Goal: Task Accomplishment & Management: Complete application form

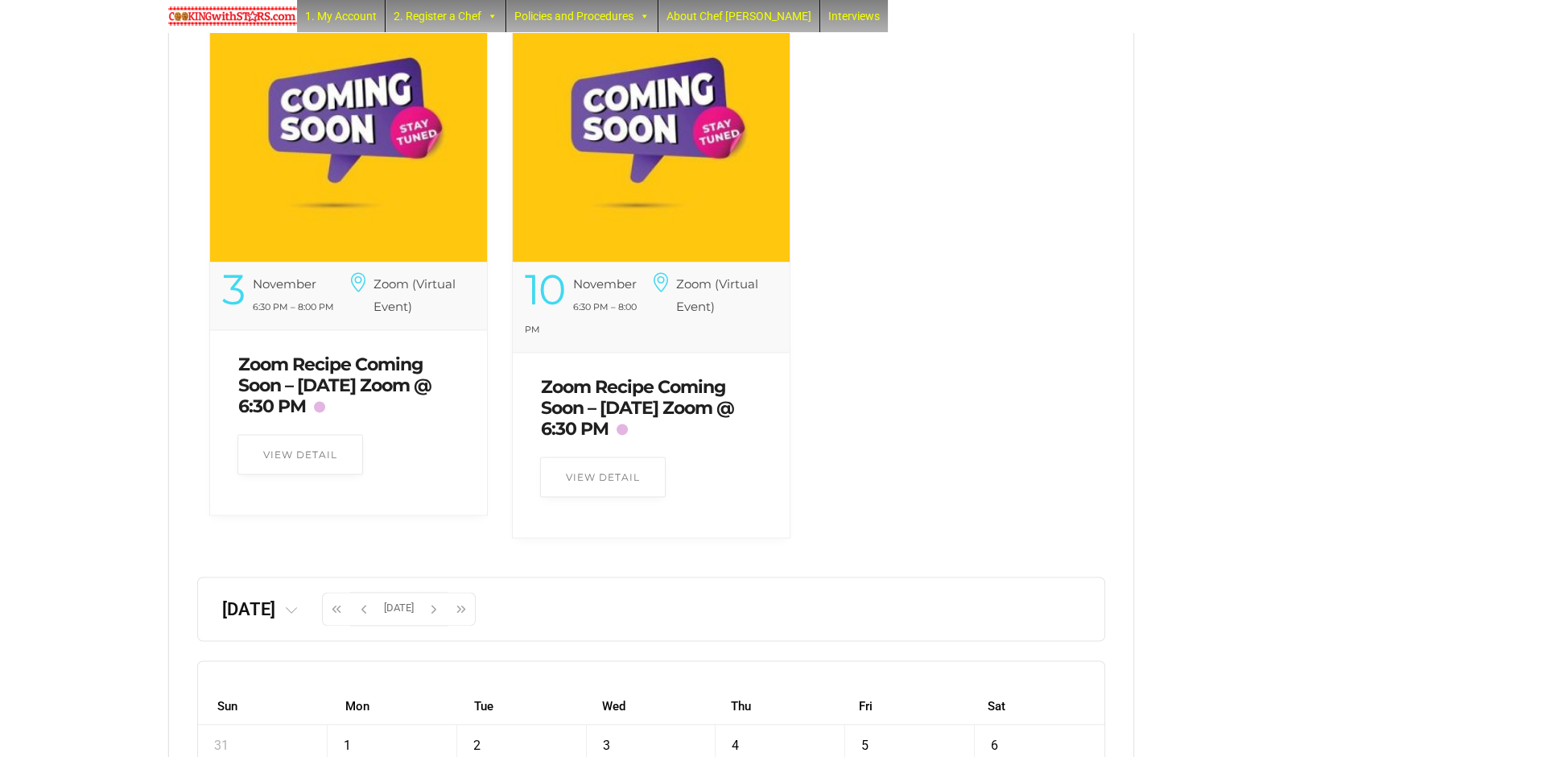
scroll to position [3201, 0]
click at [298, 616] on icon at bounding box center [290, 610] width 13 height 13
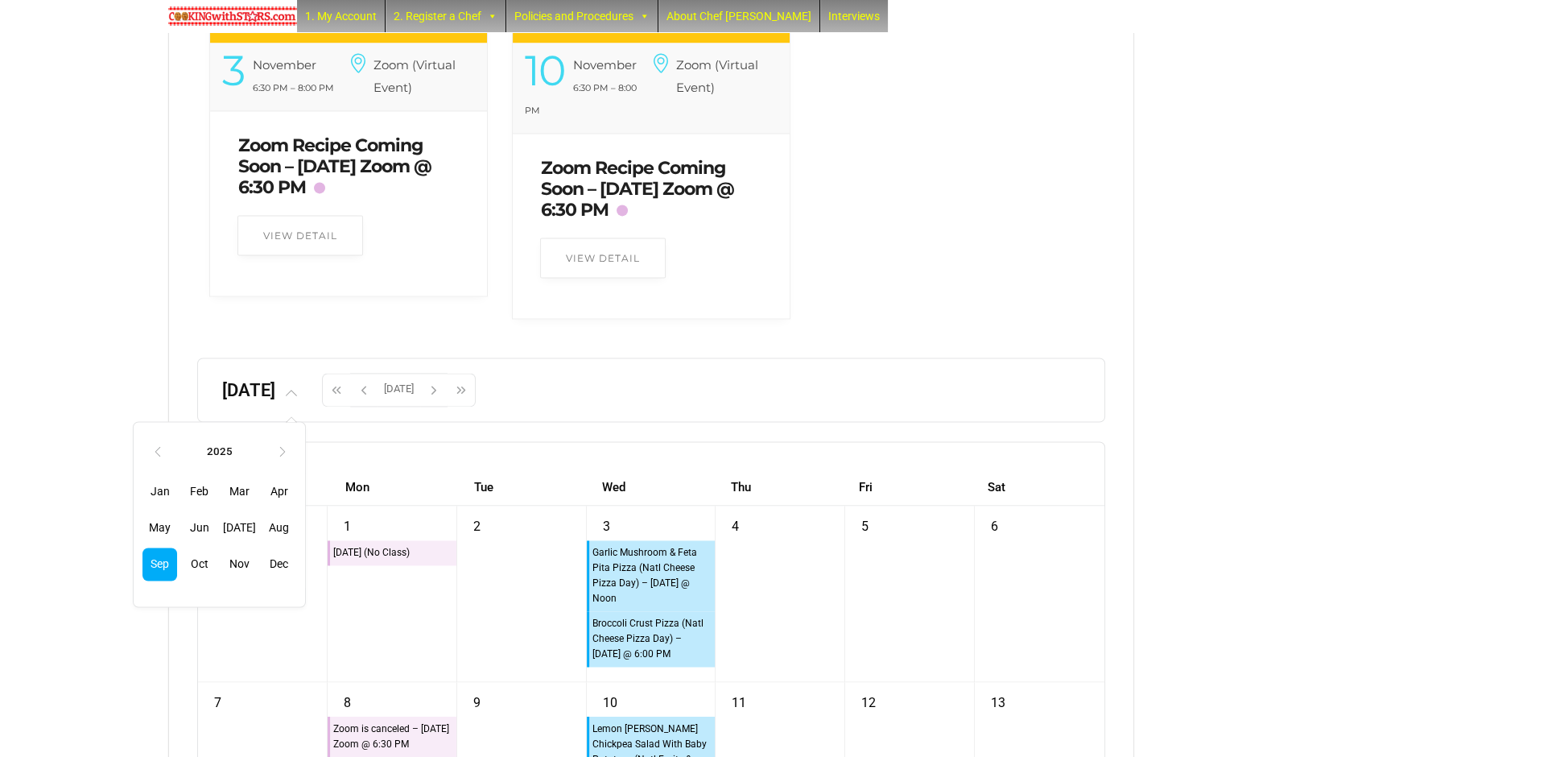
scroll to position [3421, 0]
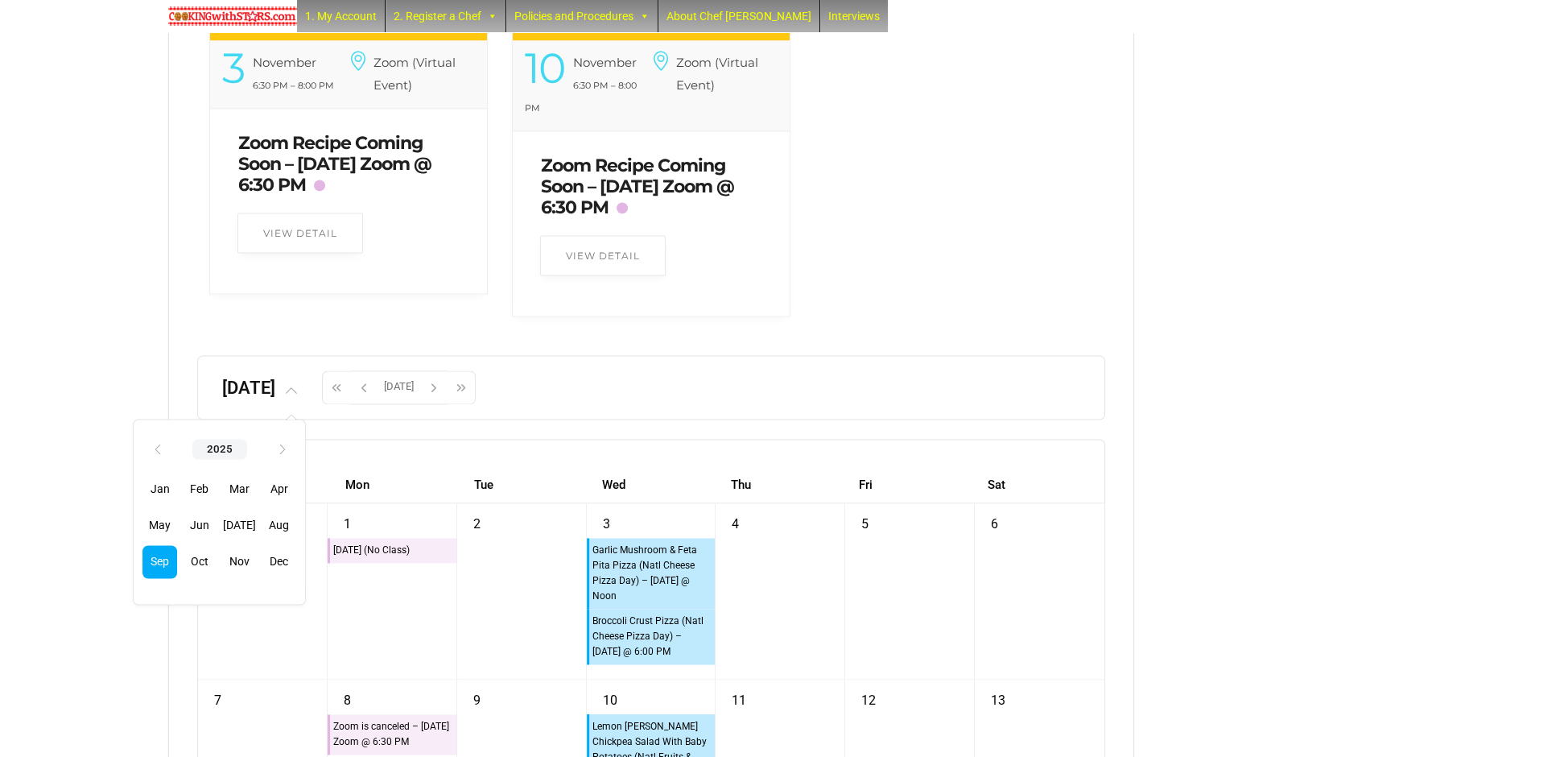
click at [247, 459] on th "2025" at bounding box center [219, 449] width 54 height 20
click at [177, 511] on span "2019" at bounding box center [159, 493] width 34 height 33
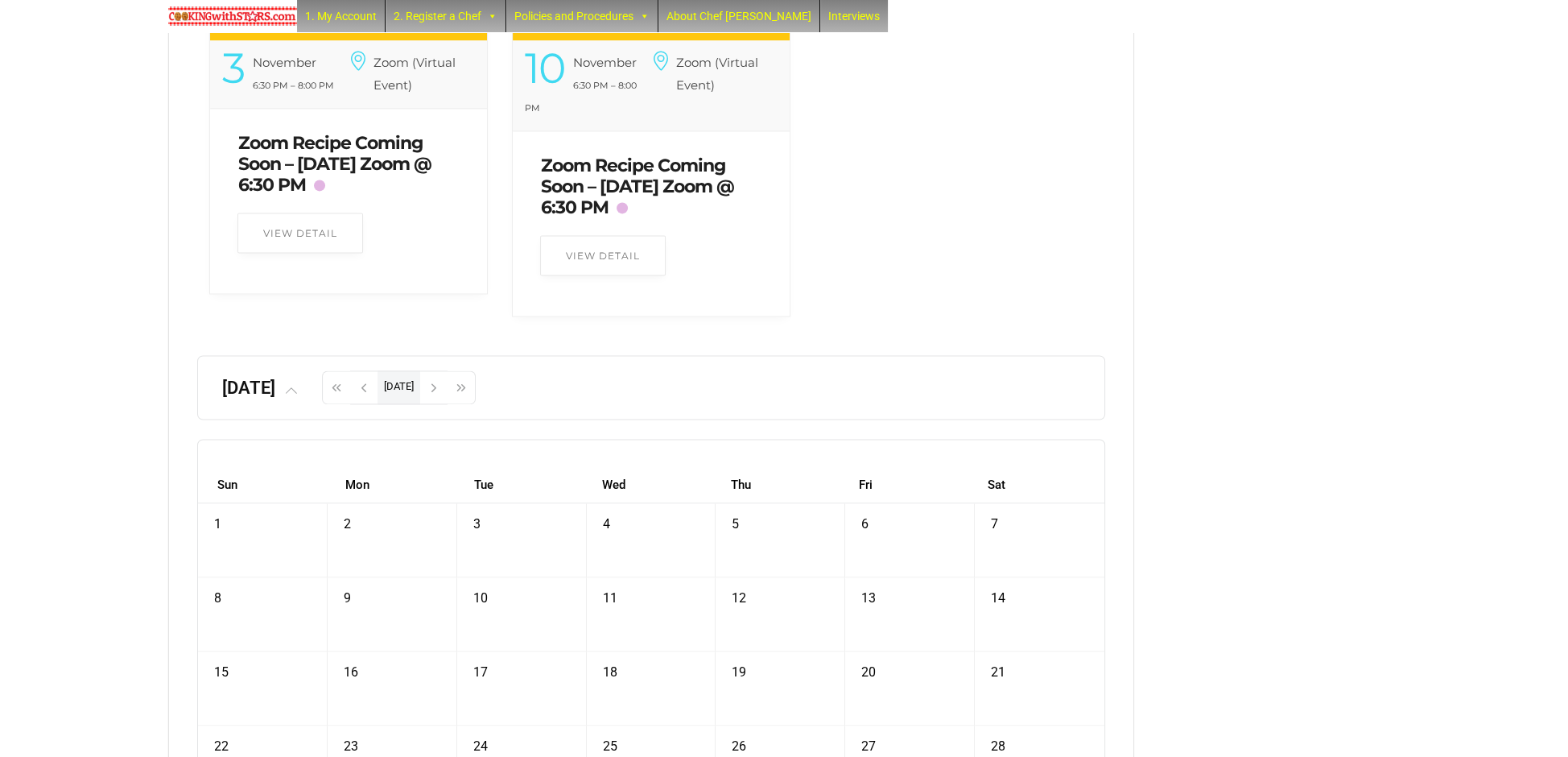
click at [420, 404] on button "[DATE]" at bounding box center [398, 387] width 43 height 33
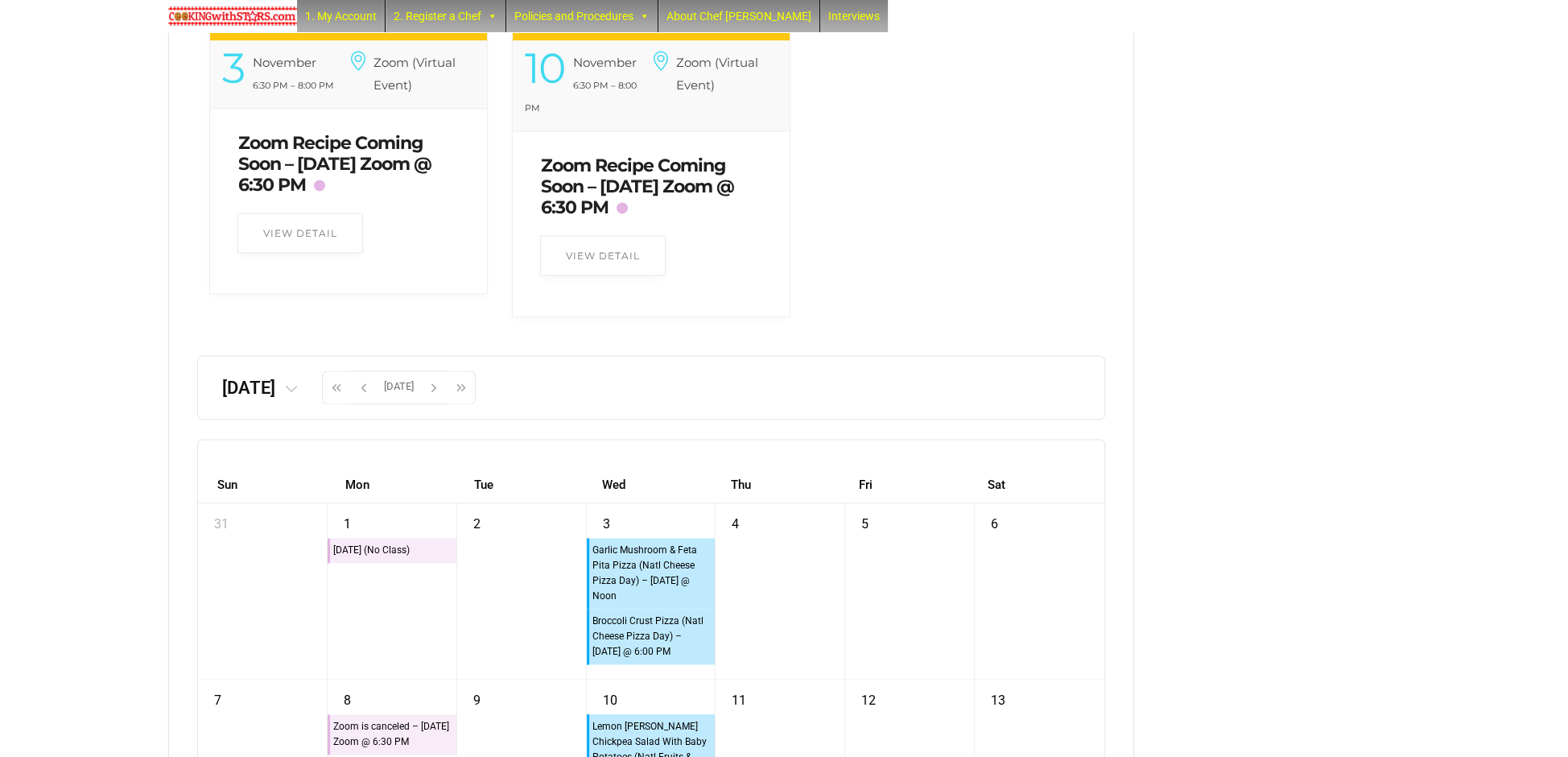
click at [298, 396] on icon at bounding box center [290, 389] width 13 height 13
click at [171, 463] on th "‹" at bounding box center [157, 449] width 28 height 28
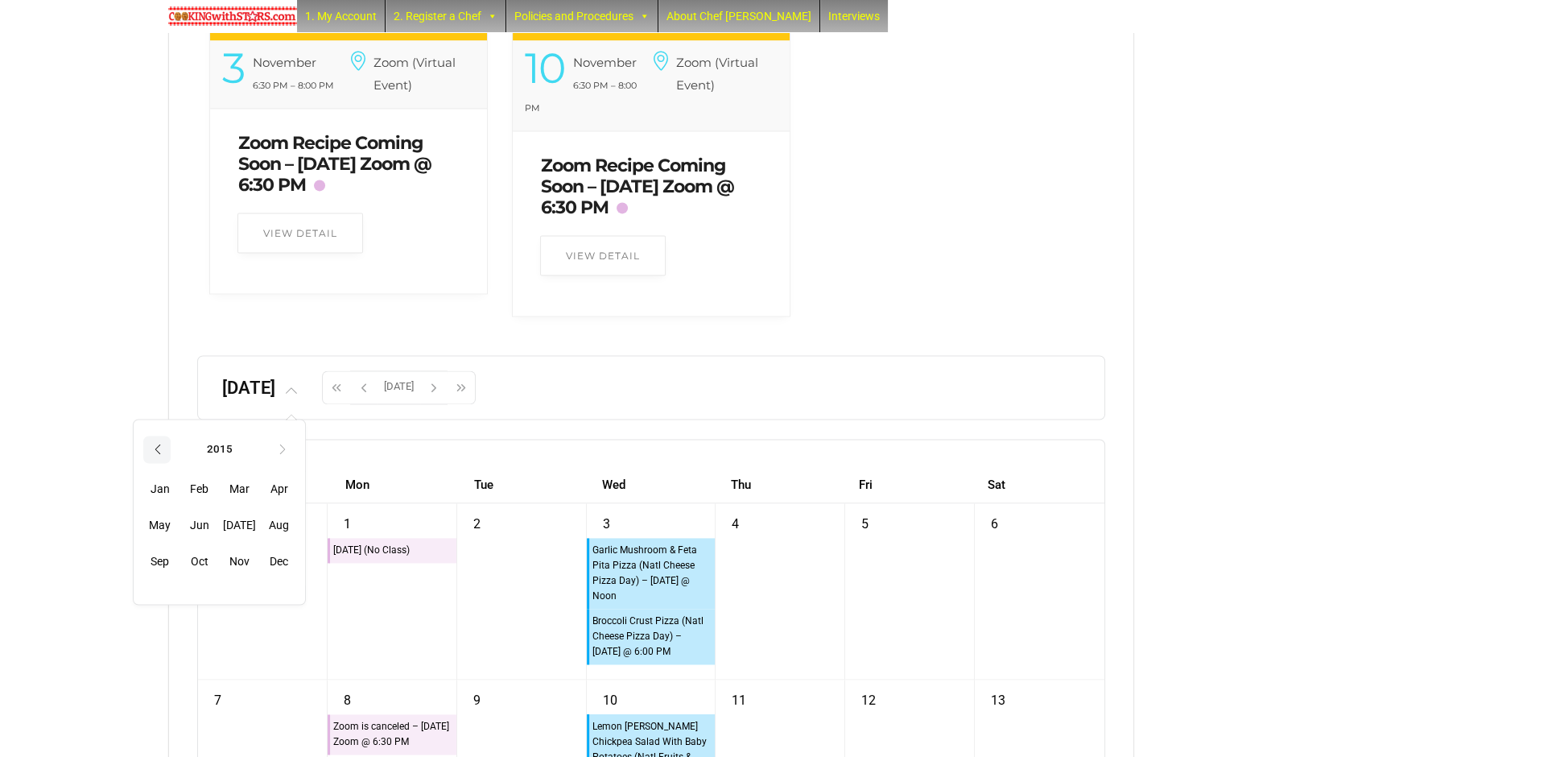
click at [171, 463] on th "‹" at bounding box center [157, 449] width 28 height 28
click at [247, 459] on th "2014" at bounding box center [219, 449] width 54 height 20
click at [171, 466] on th "‹" at bounding box center [157, 451] width 28 height 28
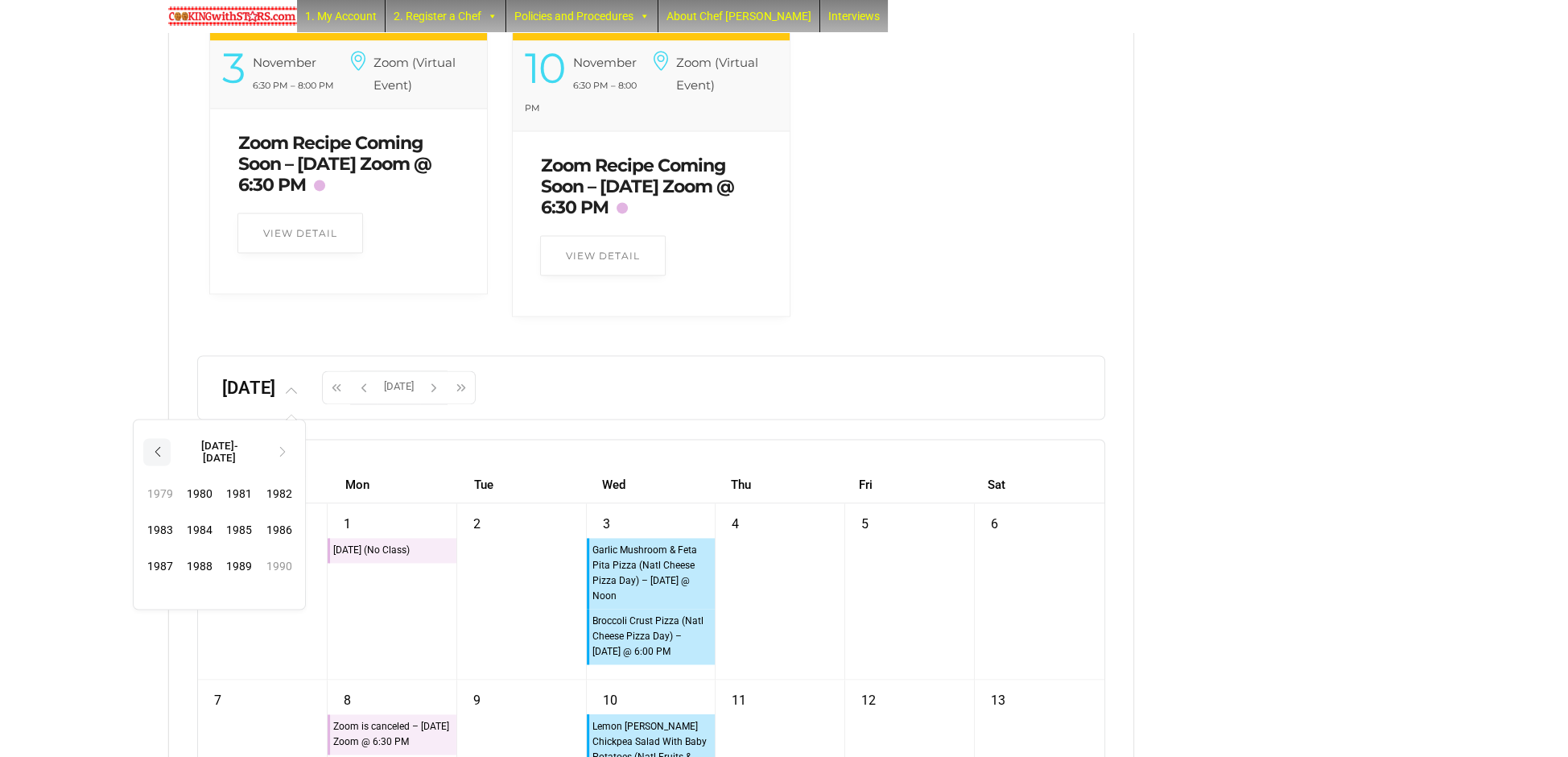
click at [171, 466] on th "‹" at bounding box center [157, 451] width 28 height 28
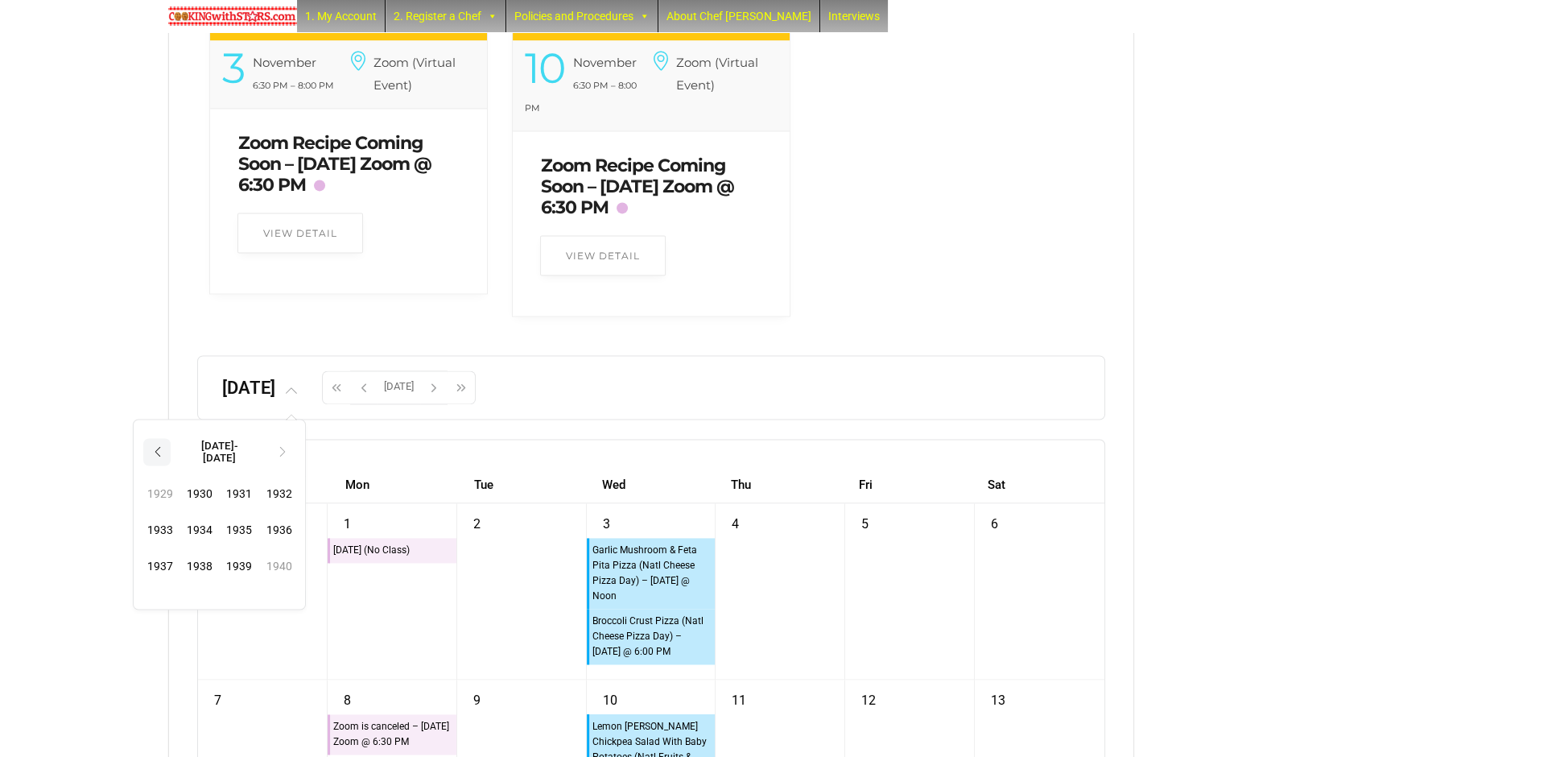
click at [171, 466] on th "‹" at bounding box center [157, 451] width 28 height 28
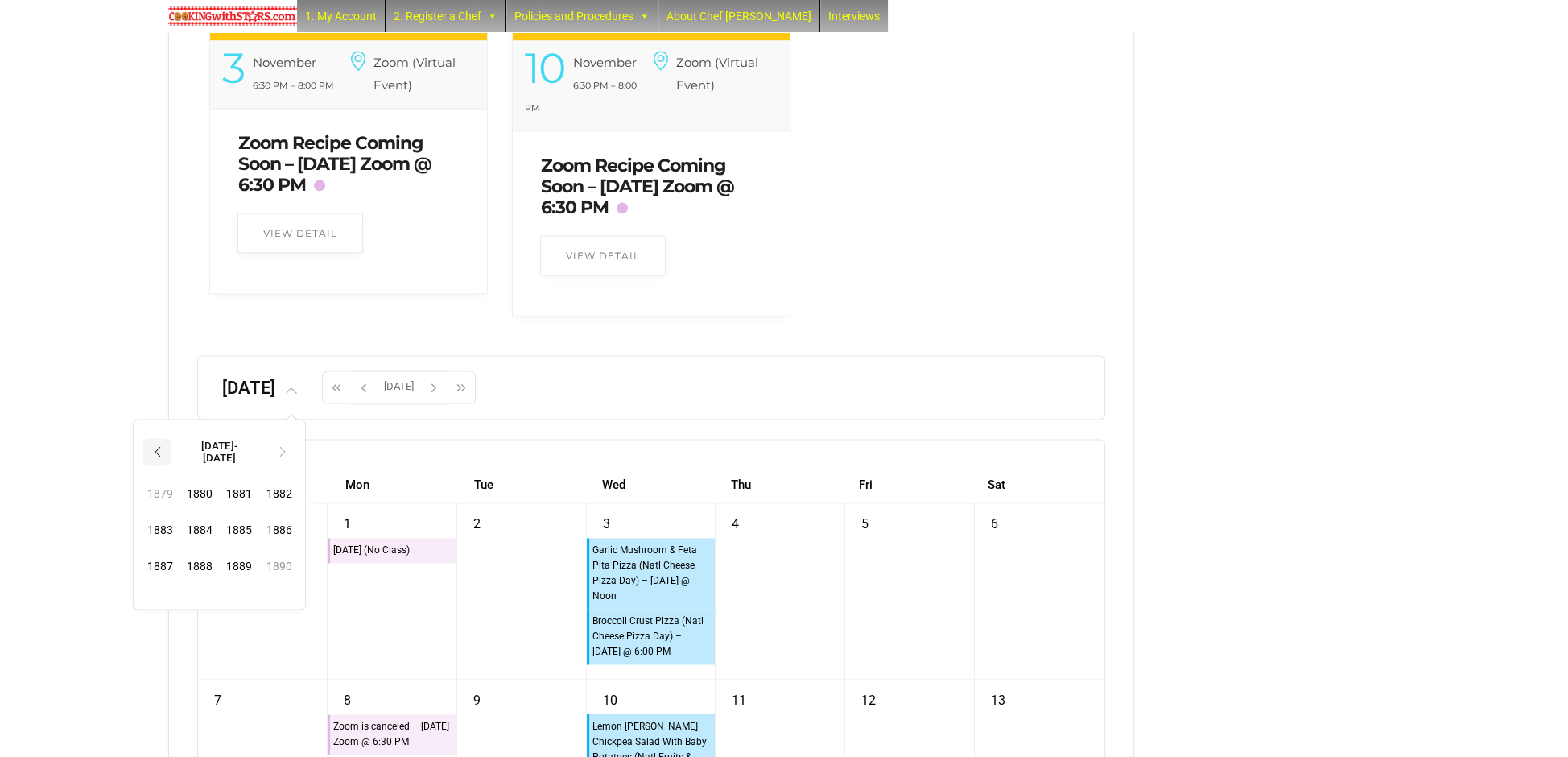
click at [171, 466] on th "‹" at bounding box center [157, 451] width 28 height 28
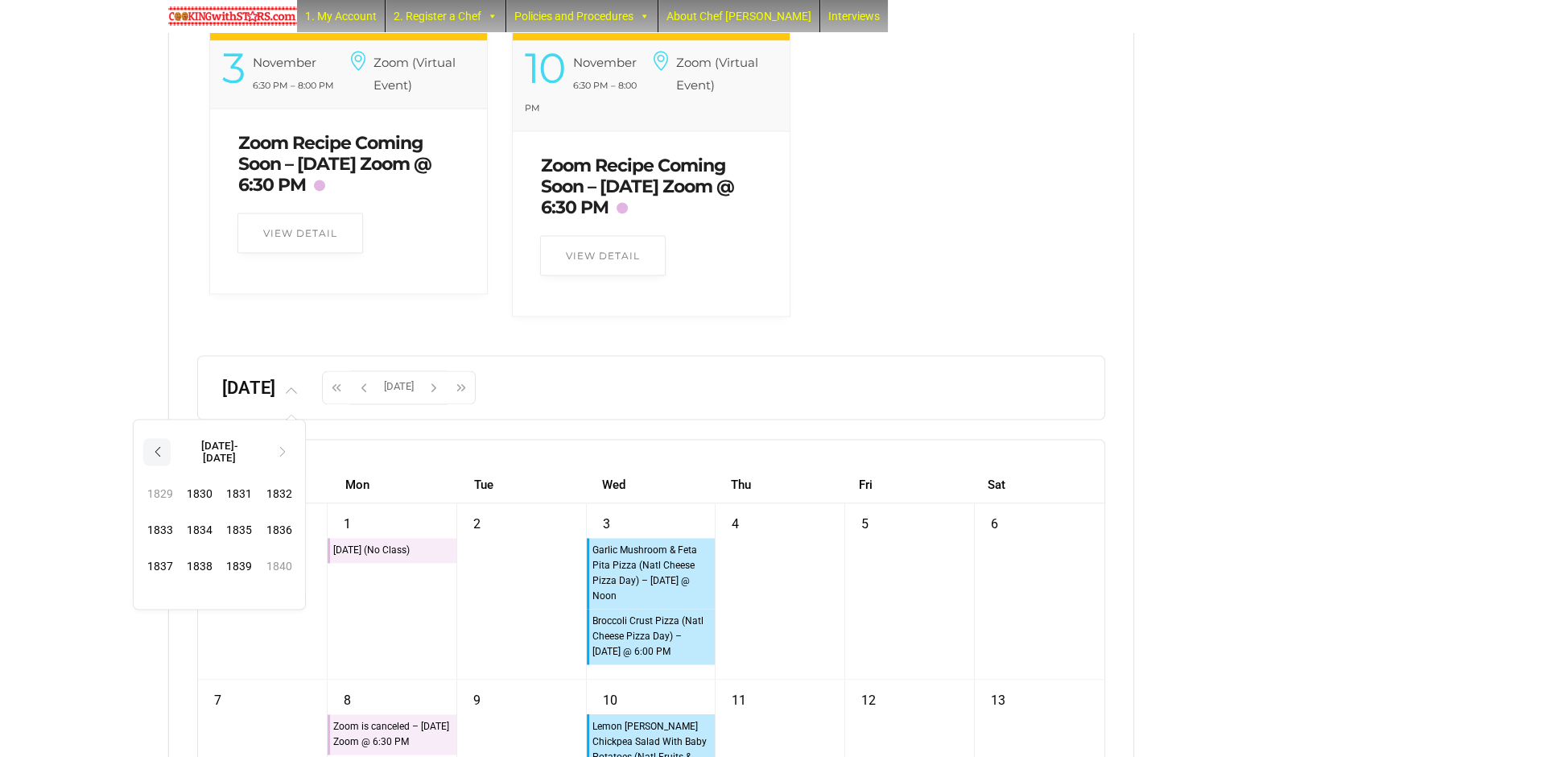
click at [171, 466] on th "‹" at bounding box center [157, 451] width 28 height 28
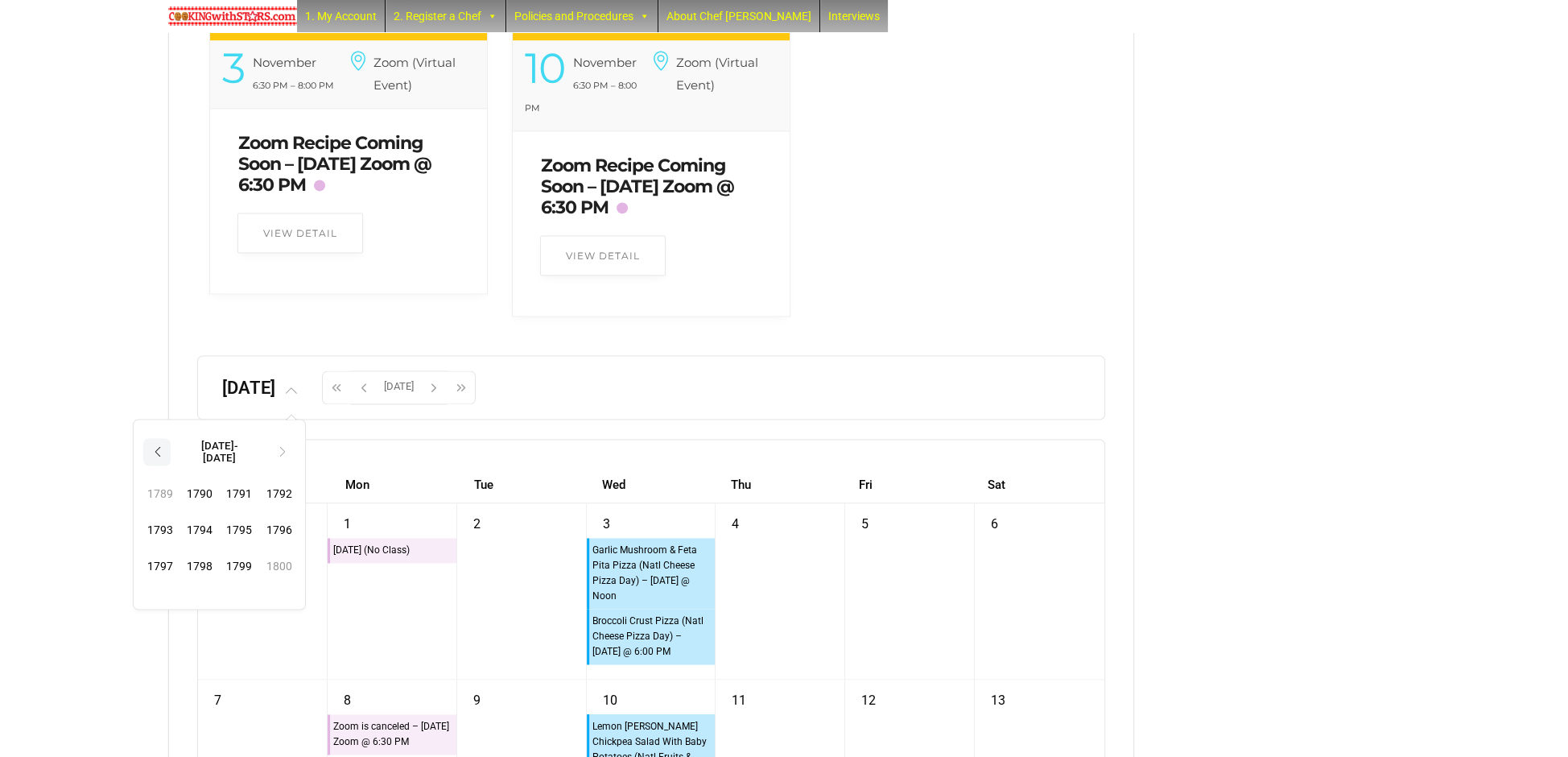
click at [171, 466] on th "‹" at bounding box center [157, 451] width 28 height 28
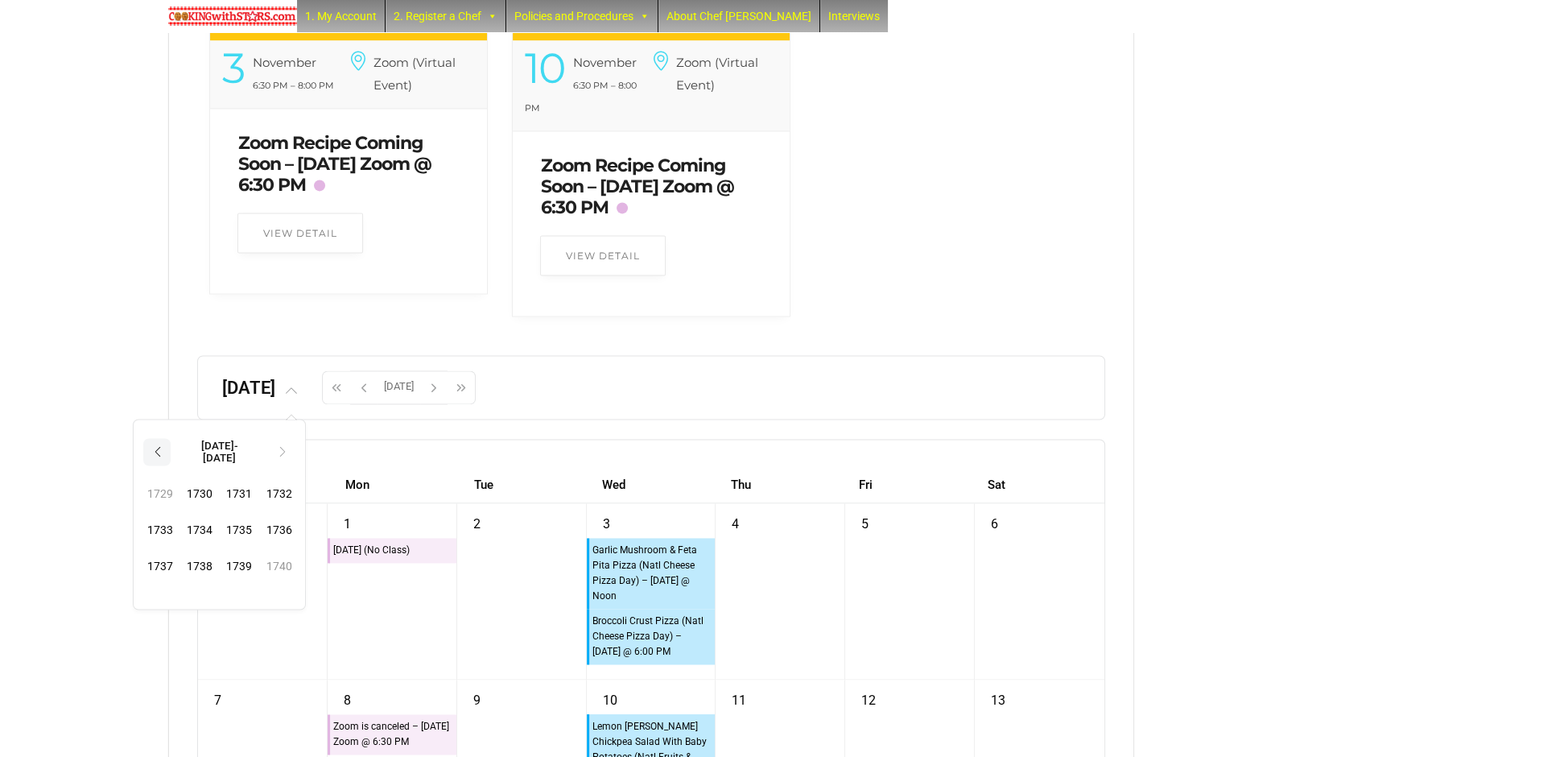
click at [171, 466] on th "‹" at bounding box center [157, 451] width 28 height 28
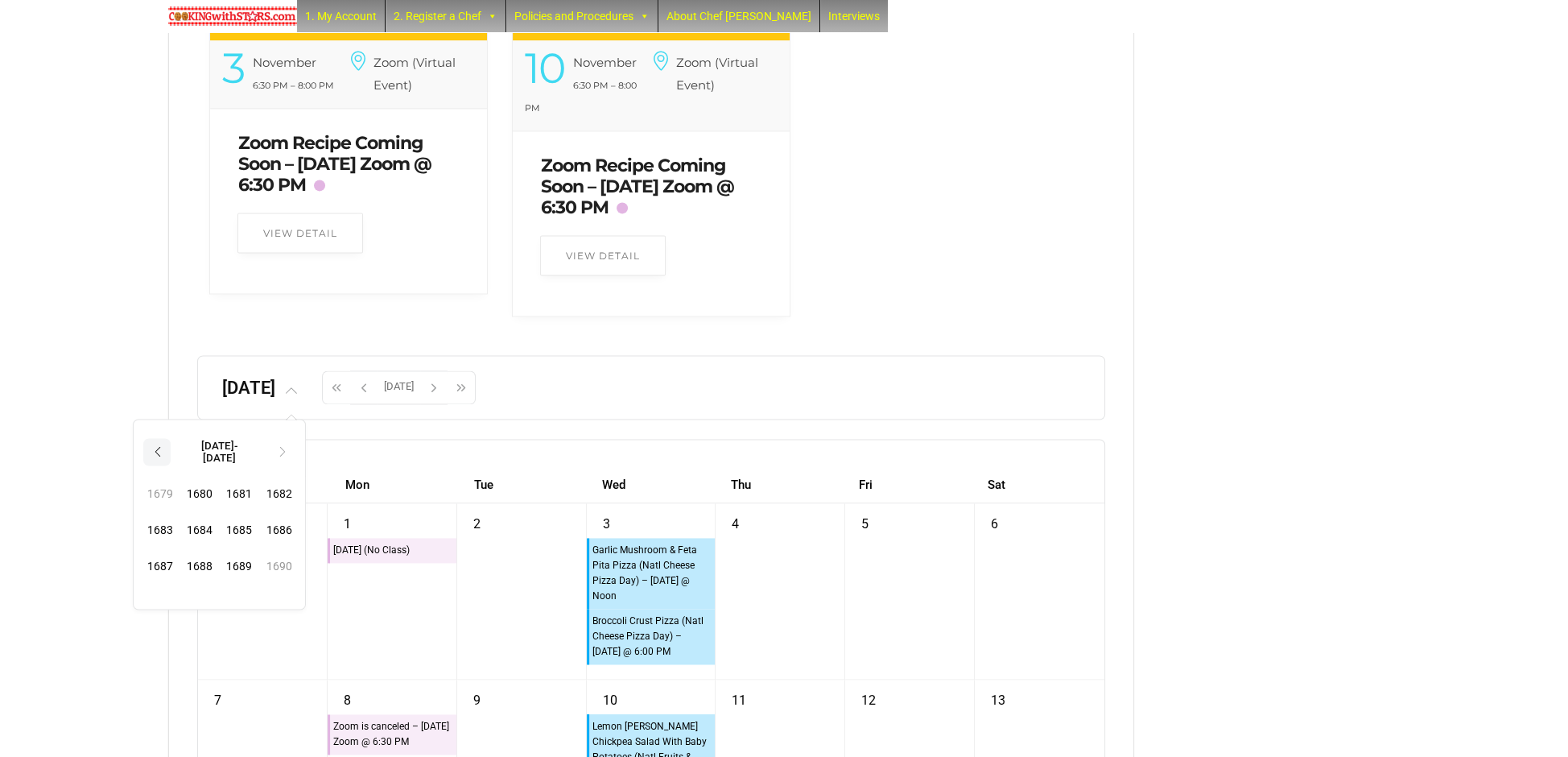
click at [171, 466] on th "‹" at bounding box center [157, 451] width 28 height 28
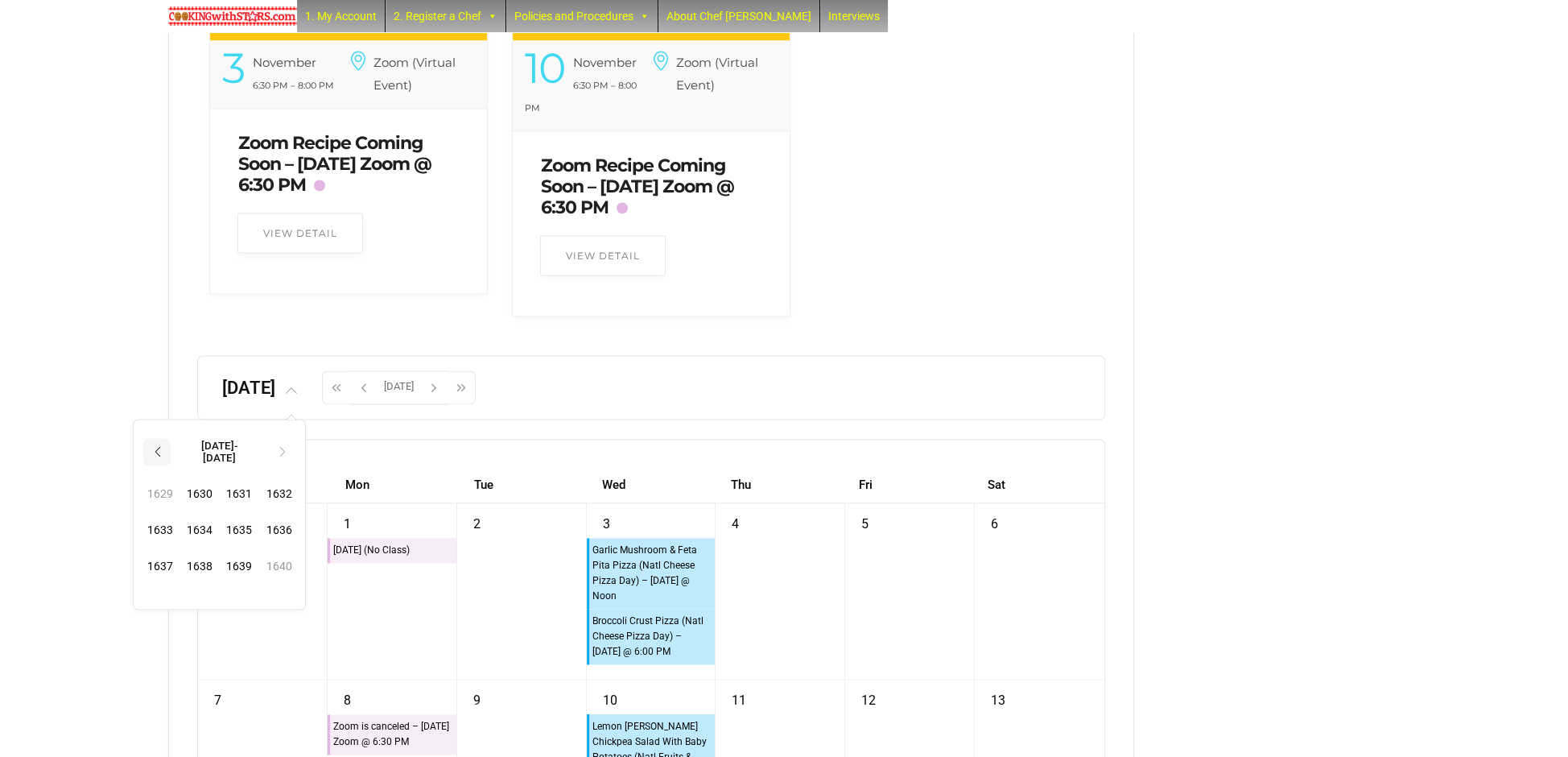
click at [171, 466] on th "‹" at bounding box center [157, 451] width 28 height 28
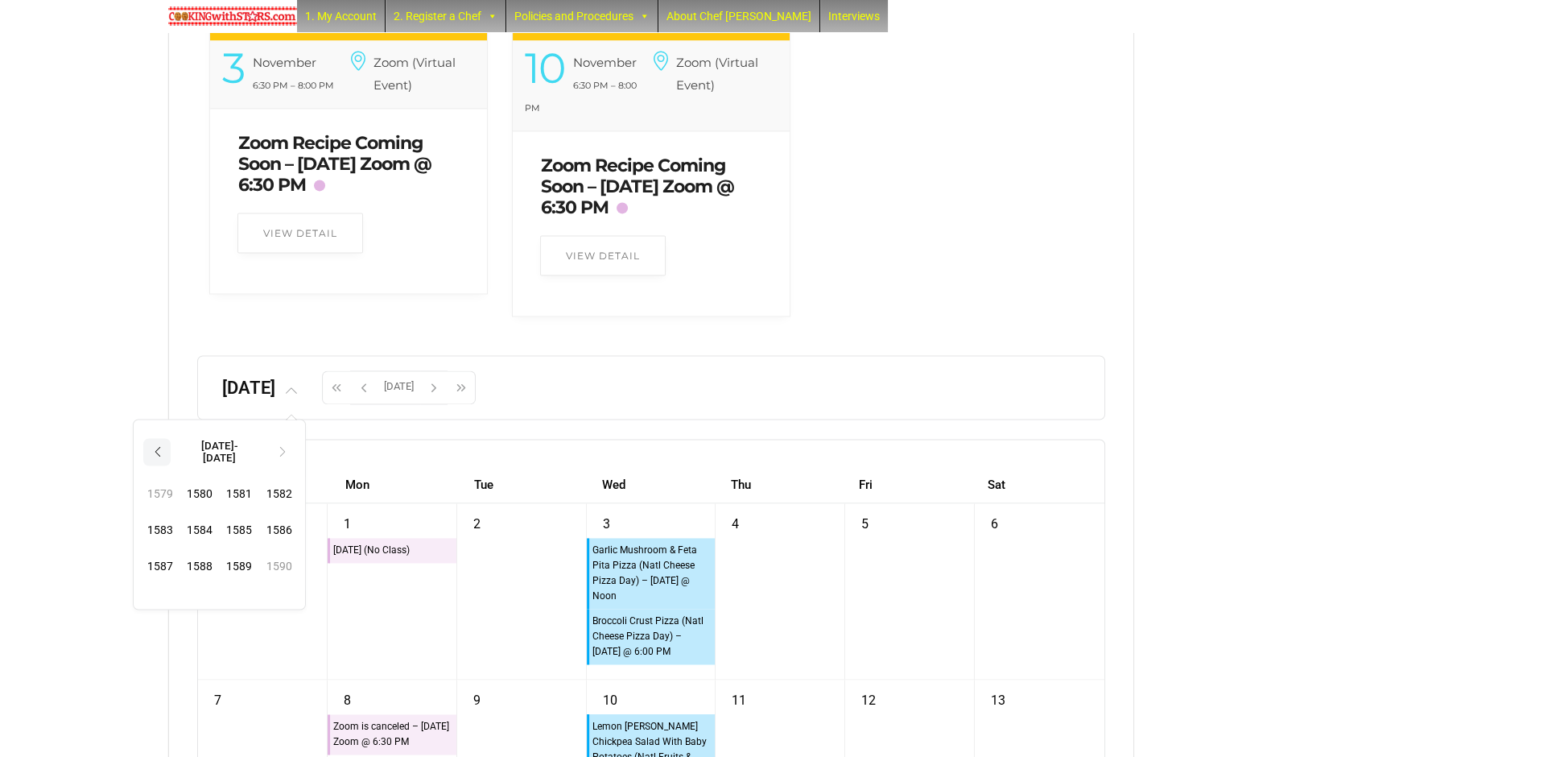
click at [171, 466] on th "‹" at bounding box center [157, 451] width 28 height 28
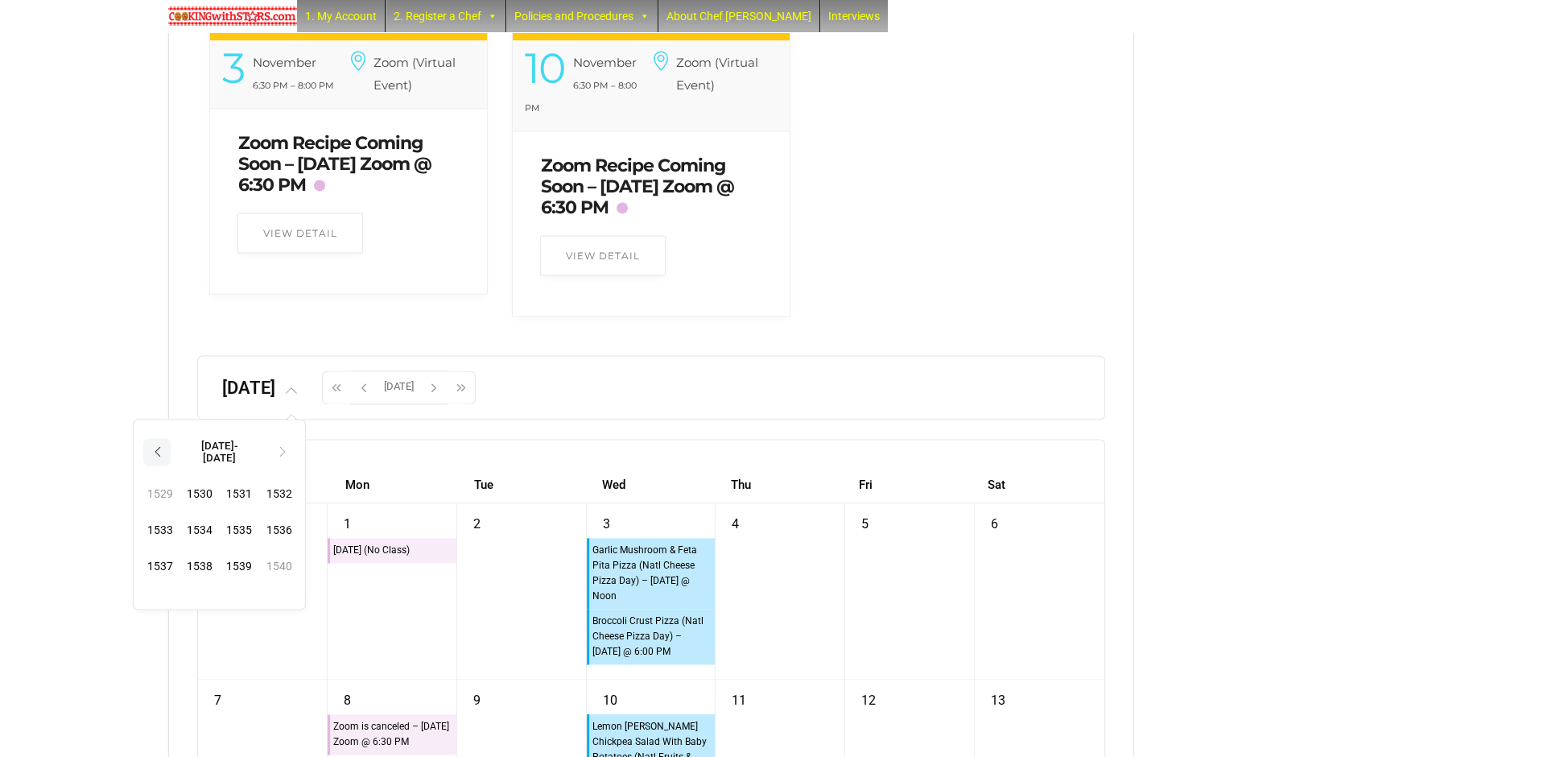
click at [171, 466] on th "‹" at bounding box center [157, 451] width 28 height 28
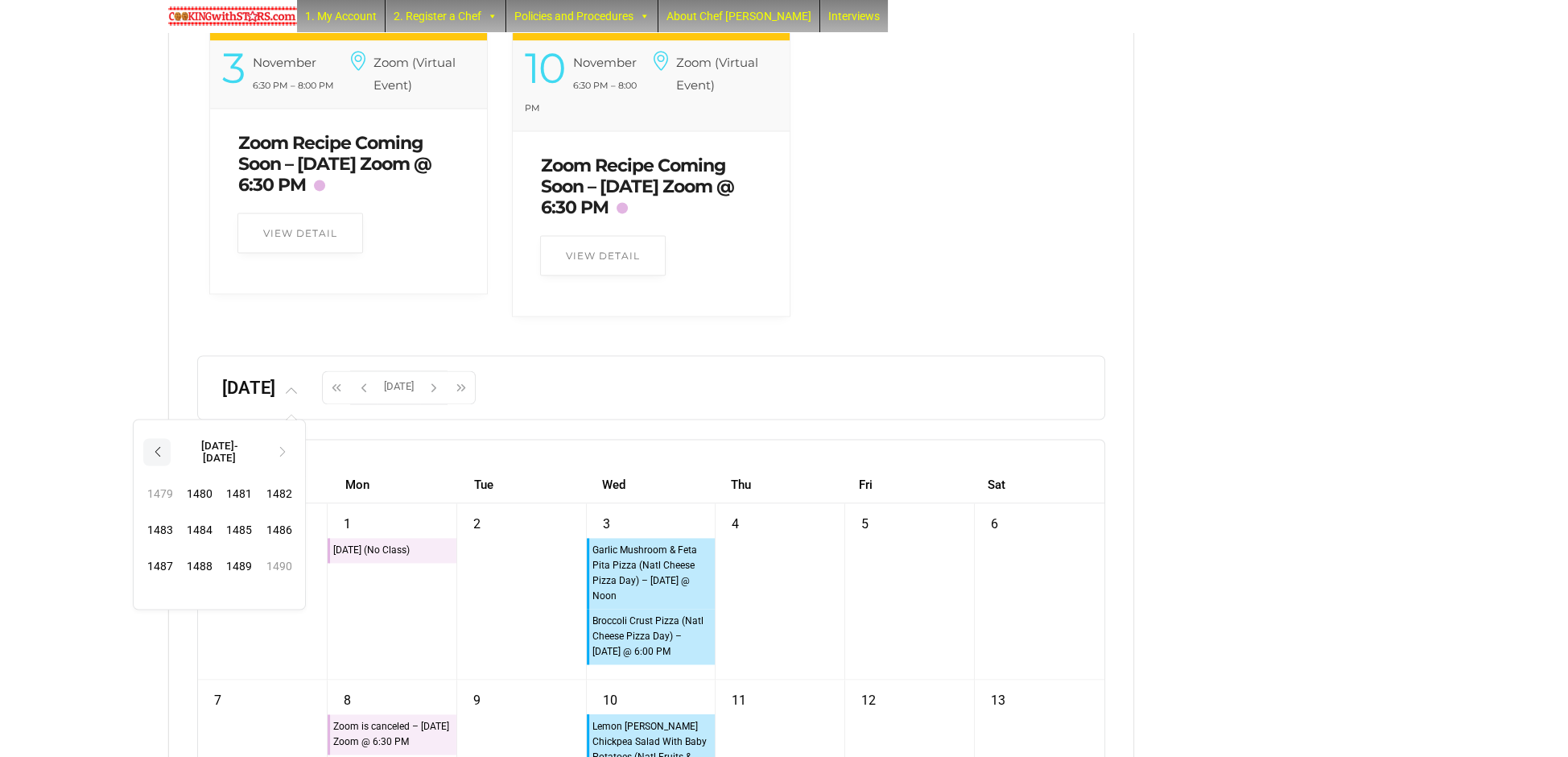
click at [171, 466] on th "‹" at bounding box center [157, 451] width 28 height 28
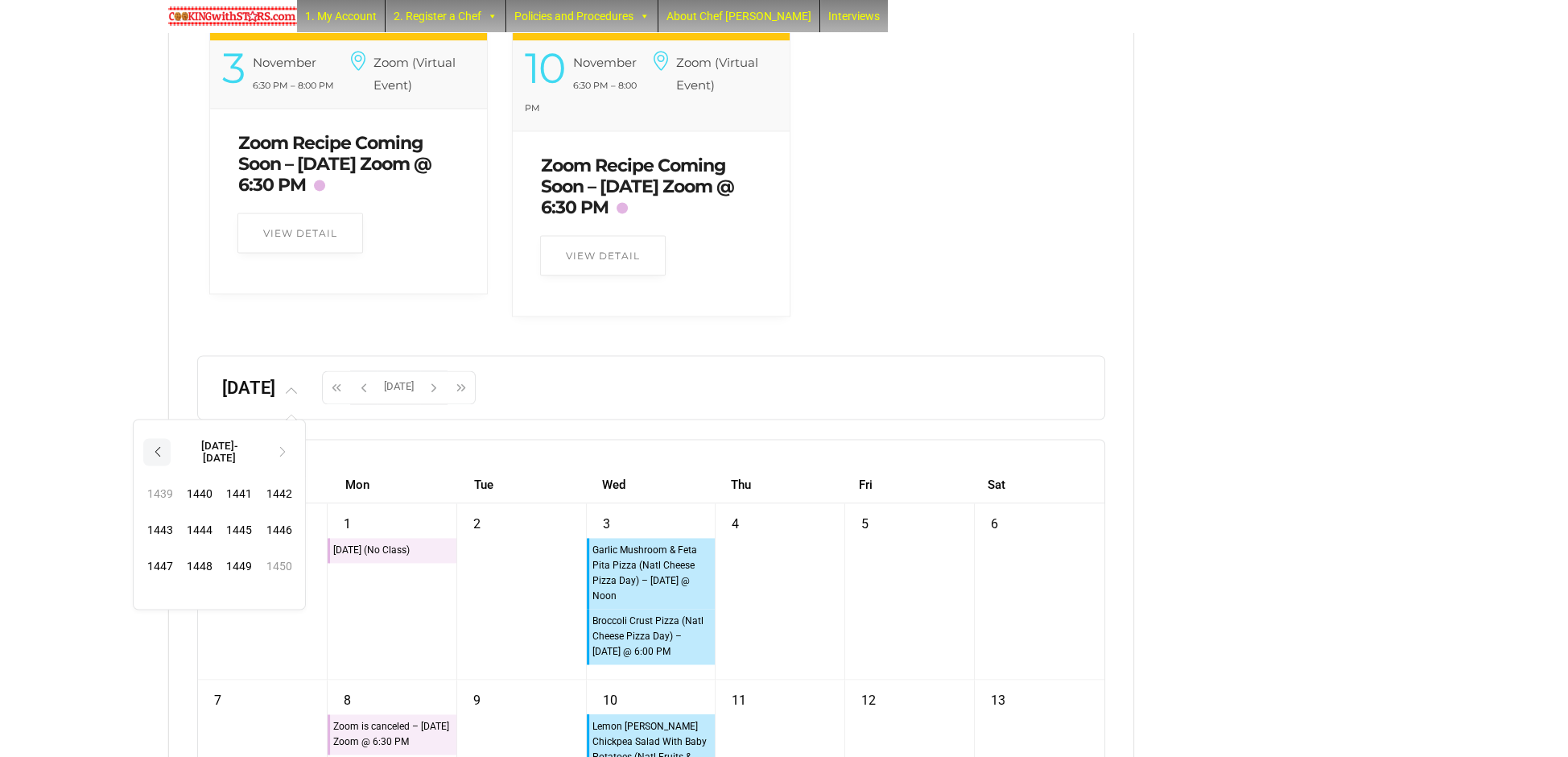
click at [171, 466] on th "‹" at bounding box center [157, 451] width 28 height 28
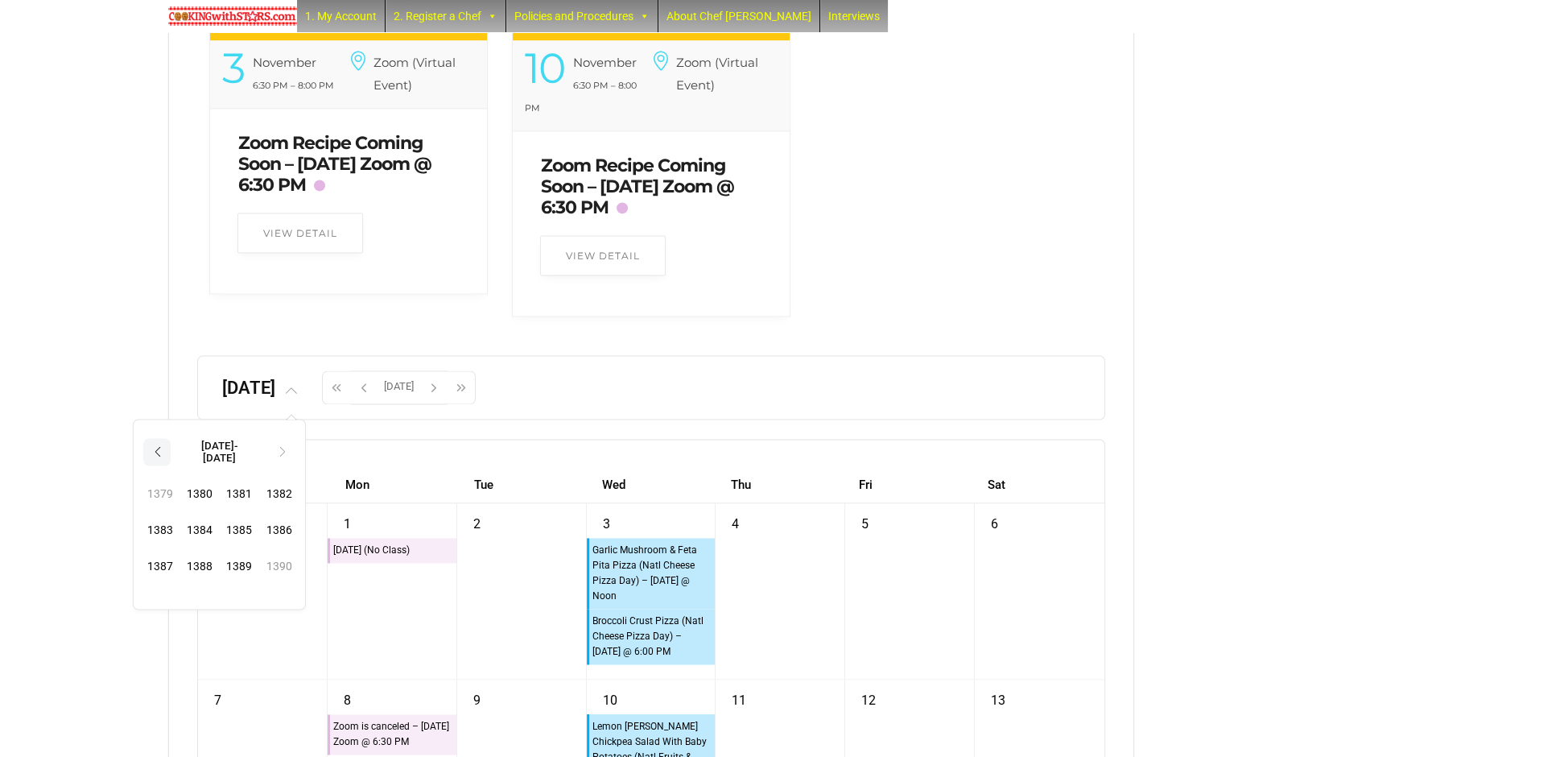
click at [171, 466] on th "‹" at bounding box center [157, 451] width 28 height 28
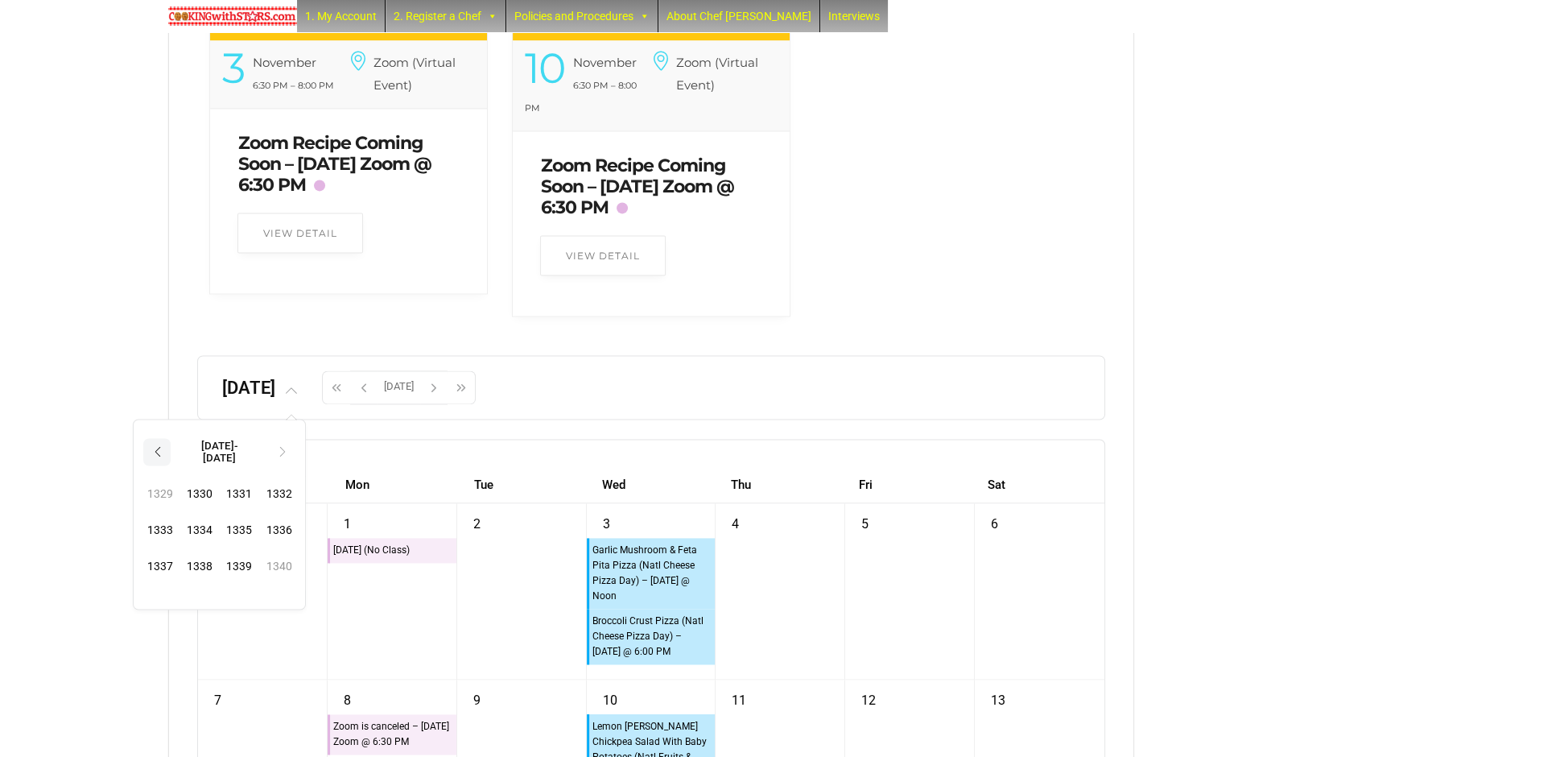
click at [171, 466] on th "‹" at bounding box center [157, 451] width 28 height 28
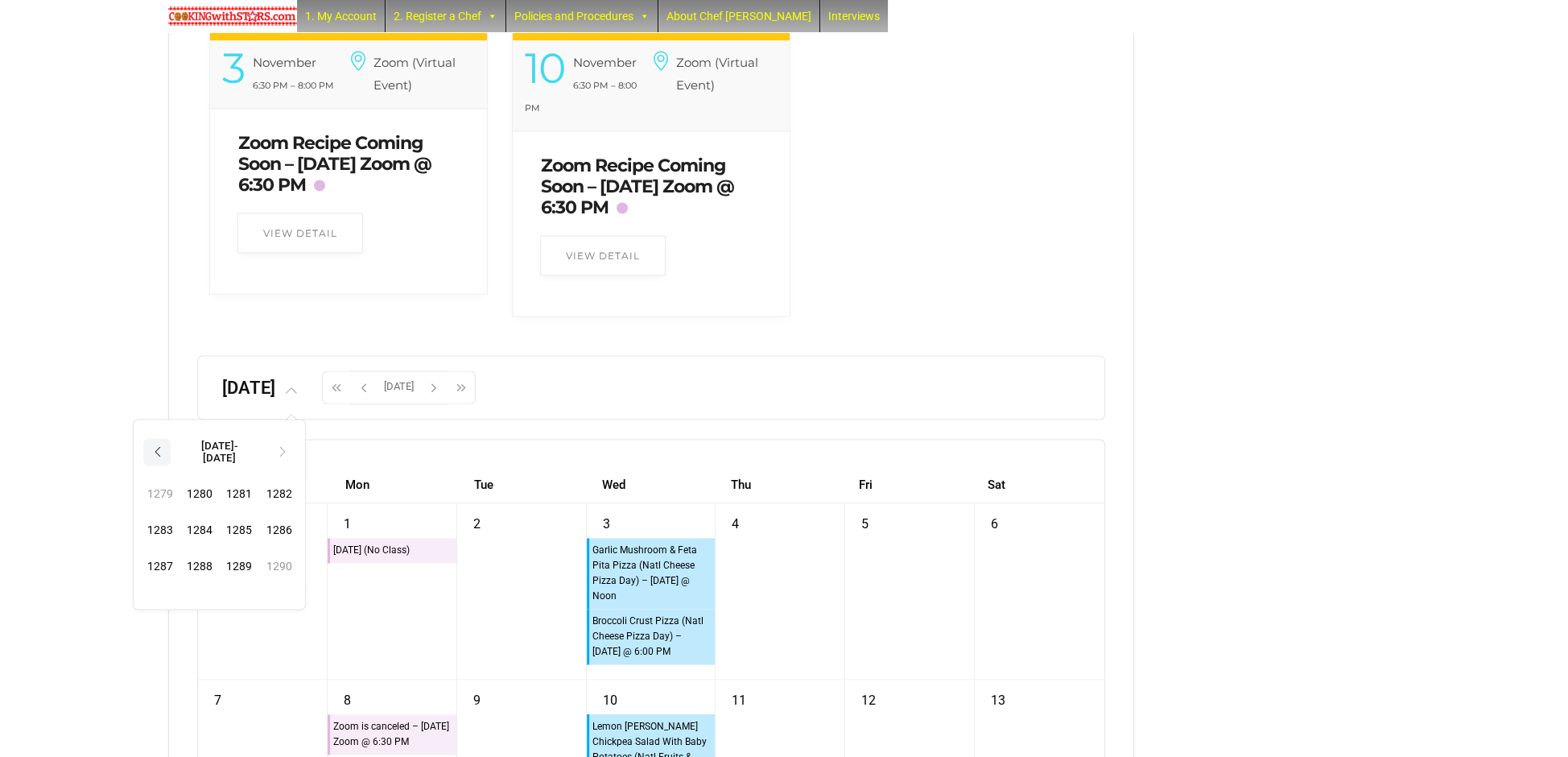
click at [171, 466] on th "‹" at bounding box center [157, 451] width 28 height 28
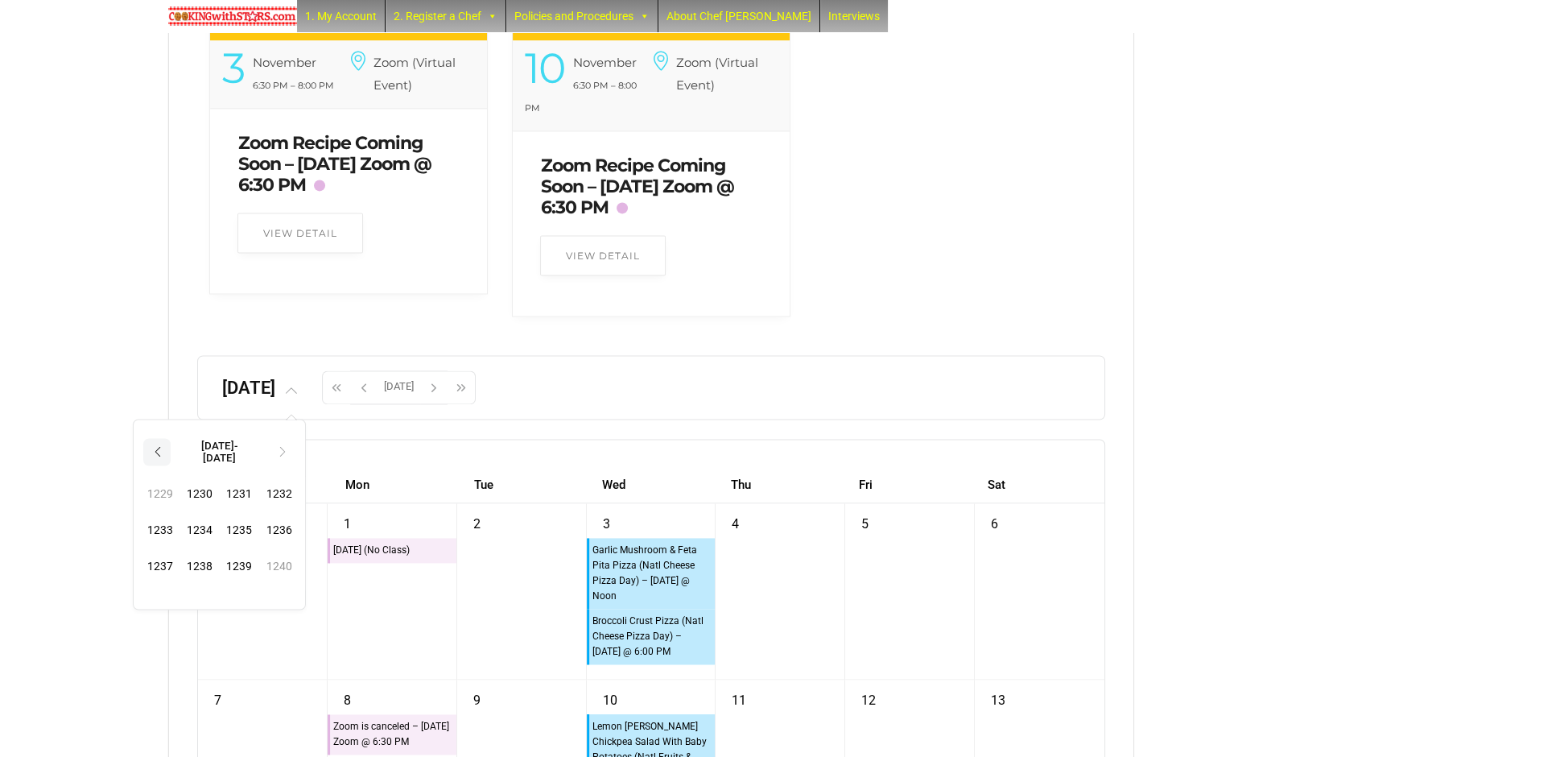
click at [171, 466] on th "‹" at bounding box center [157, 451] width 28 height 28
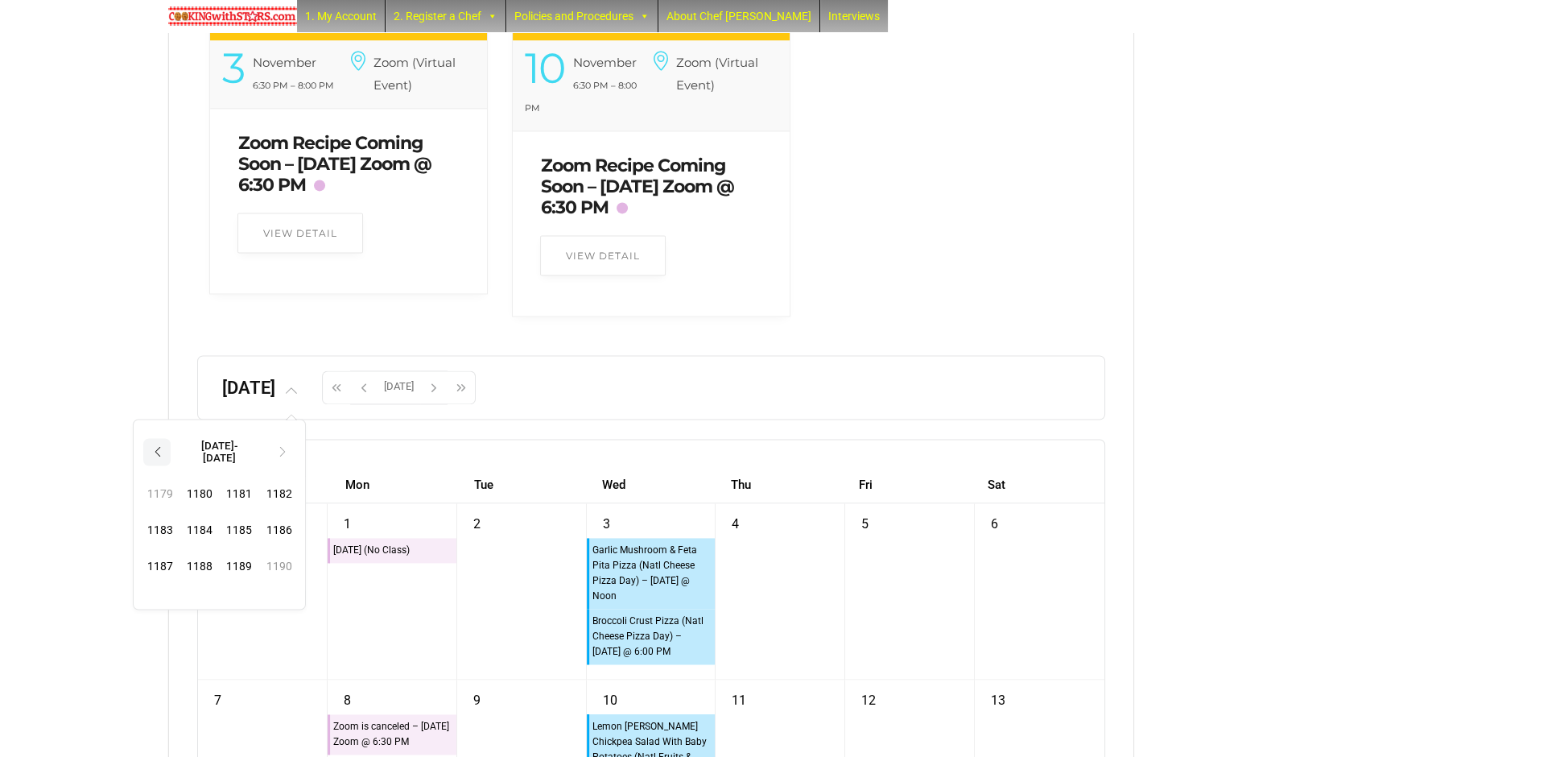
click at [171, 466] on th "‹" at bounding box center [157, 451] width 28 height 28
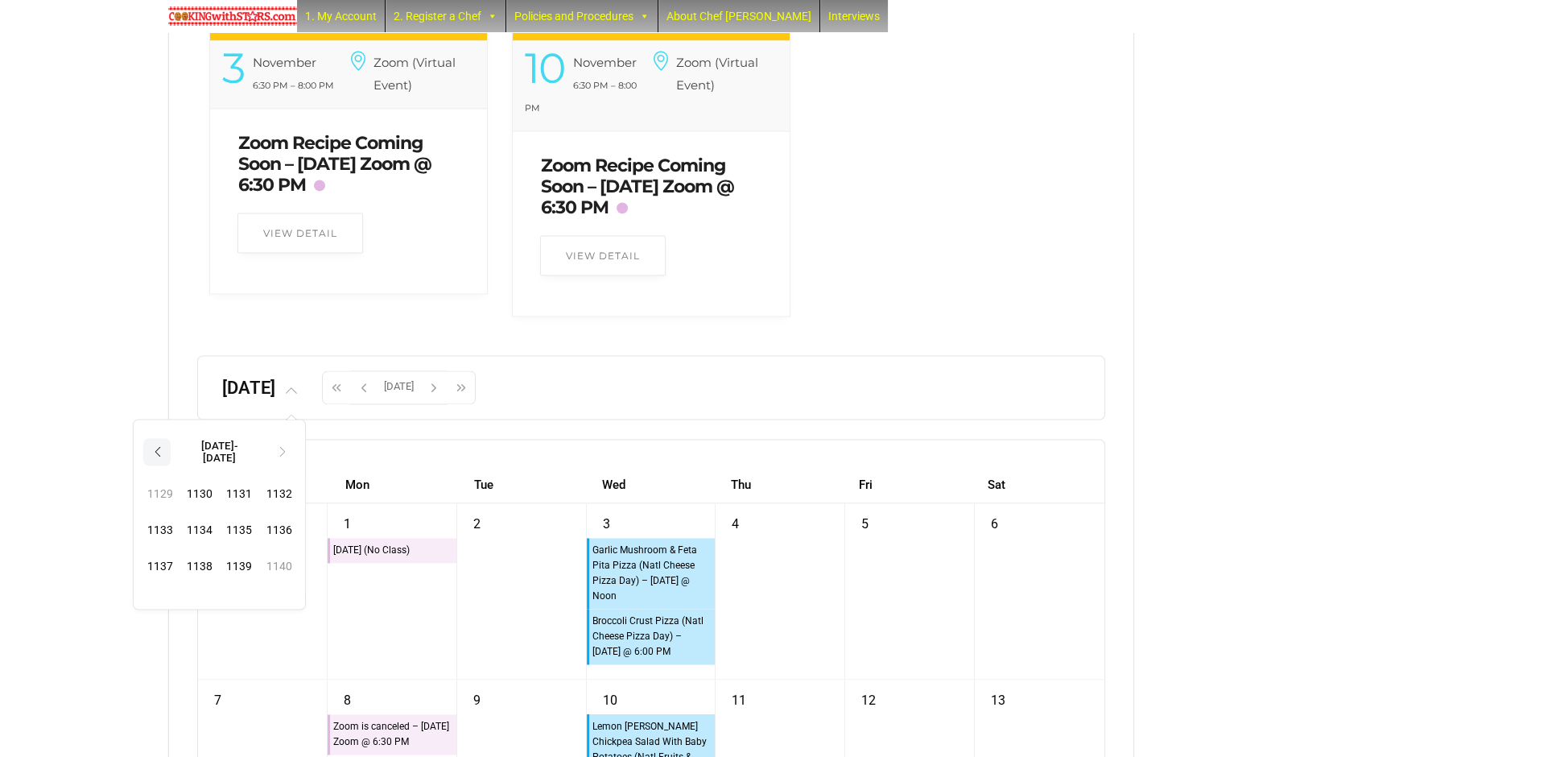
click at [171, 466] on th "‹" at bounding box center [157, 451] width 28 height 28
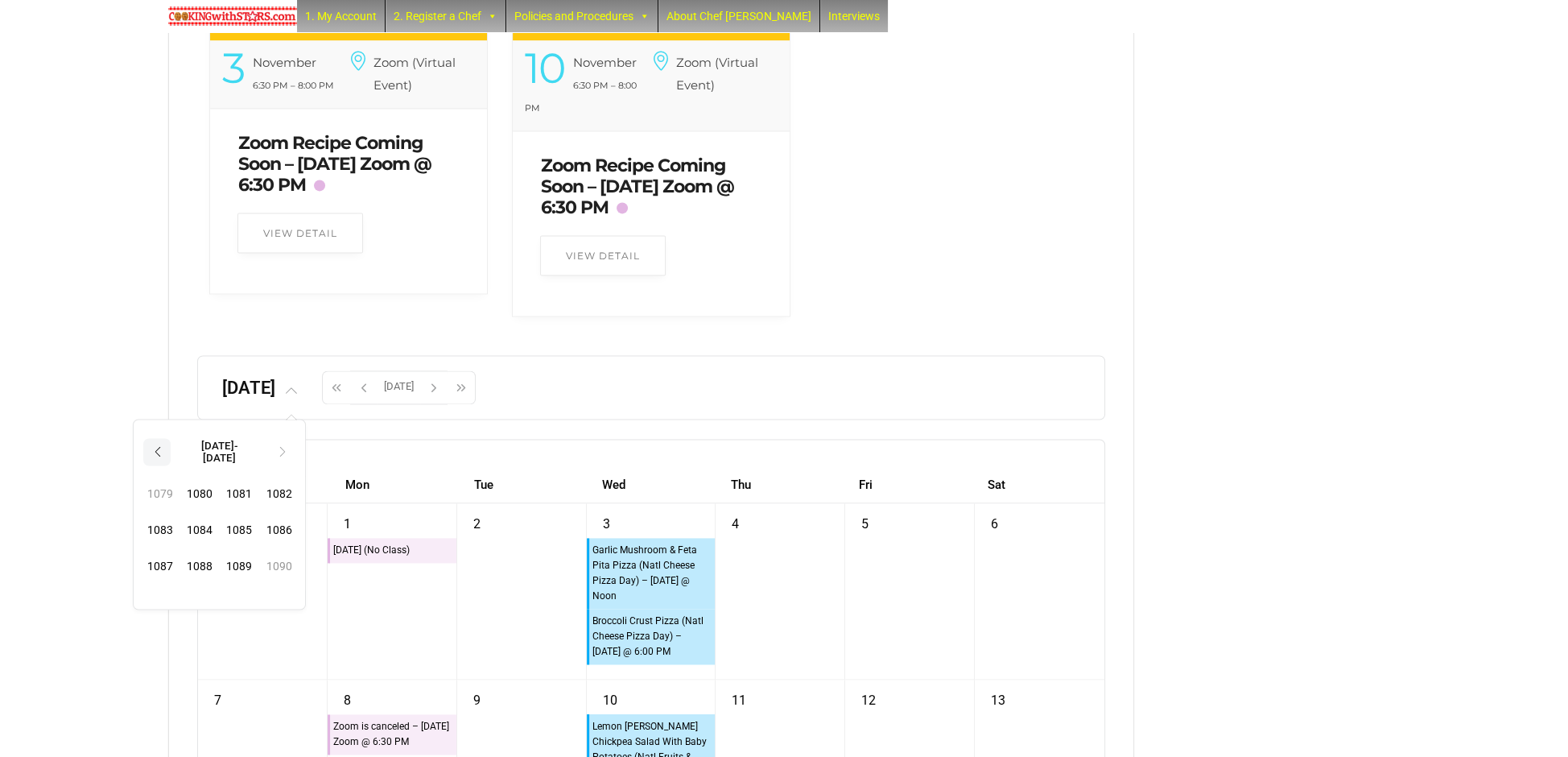
click at [171, 466] on th "‹" at bounding box center [157, 451] width 28 height 28
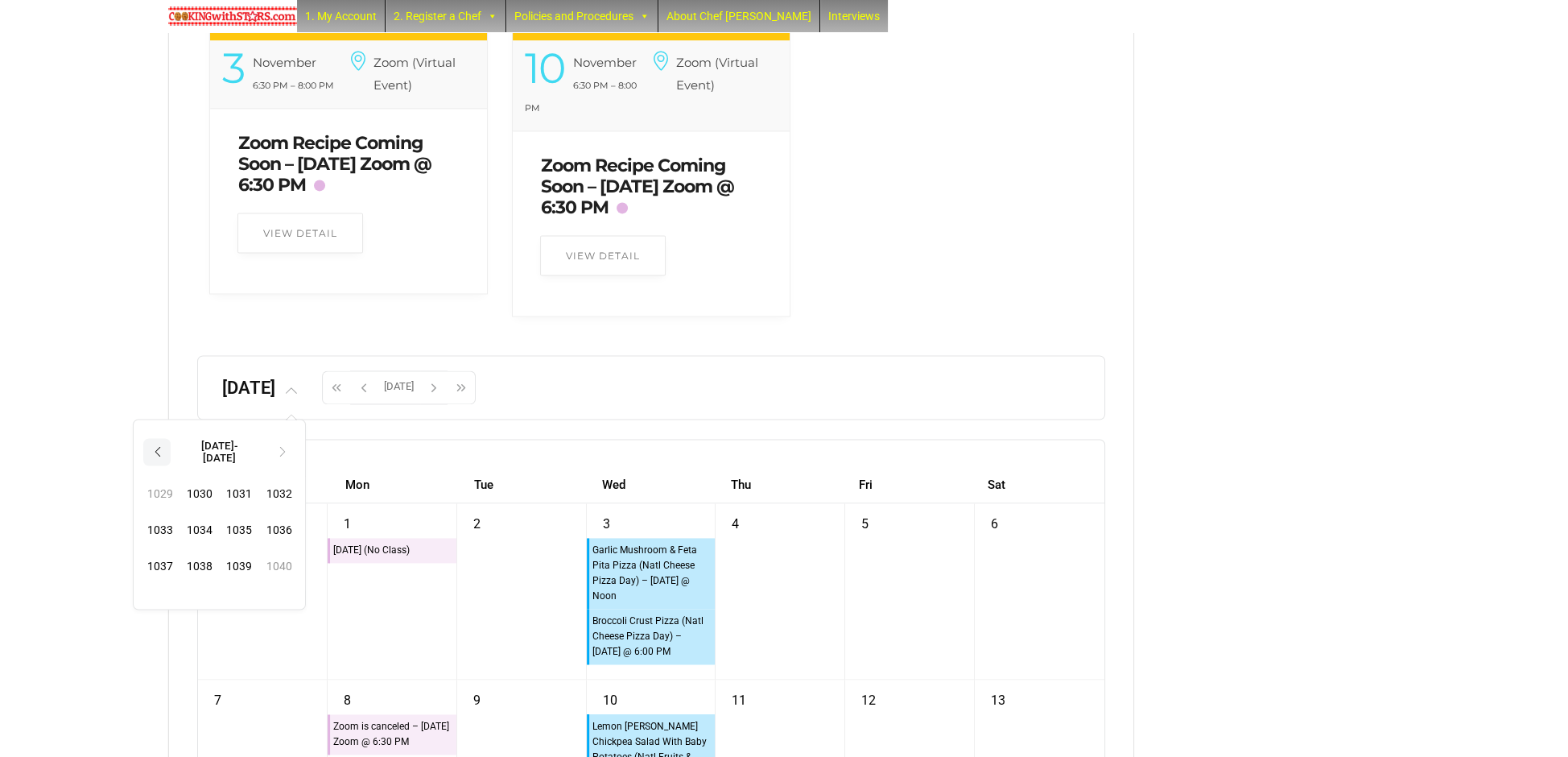
click at [171, 466] on th "‹" at bounding box center [157, 451] width 28 height 28
click at [217, 504] on span "1000" at bounding box center [198, 493] width 34 height 33
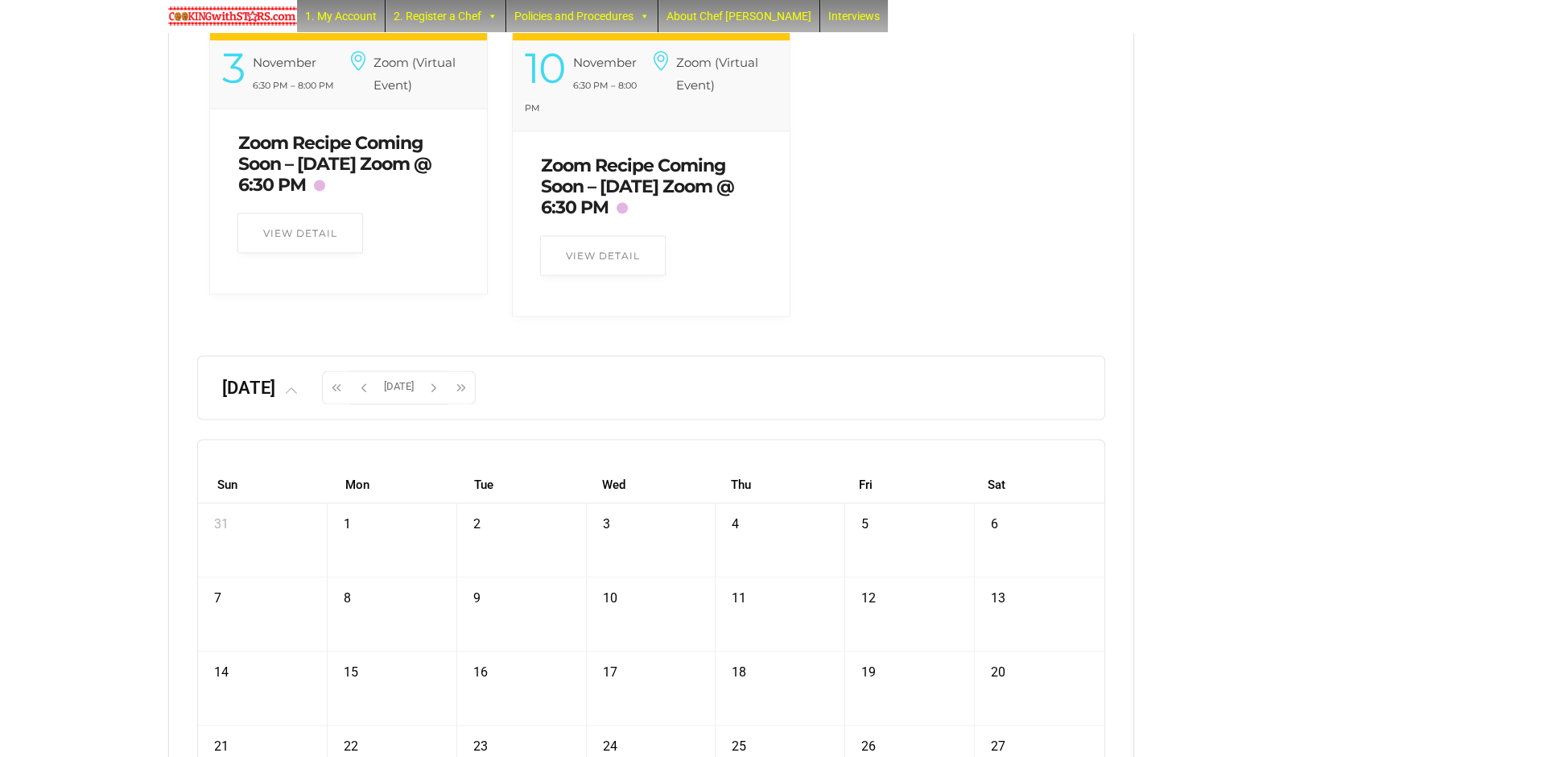
click at [306, 398] on span at bounding box center [290, 388] width 31 height 20
click at [177, 506] on span "Jan" at bounding box center [159, 488] width 34 height 33
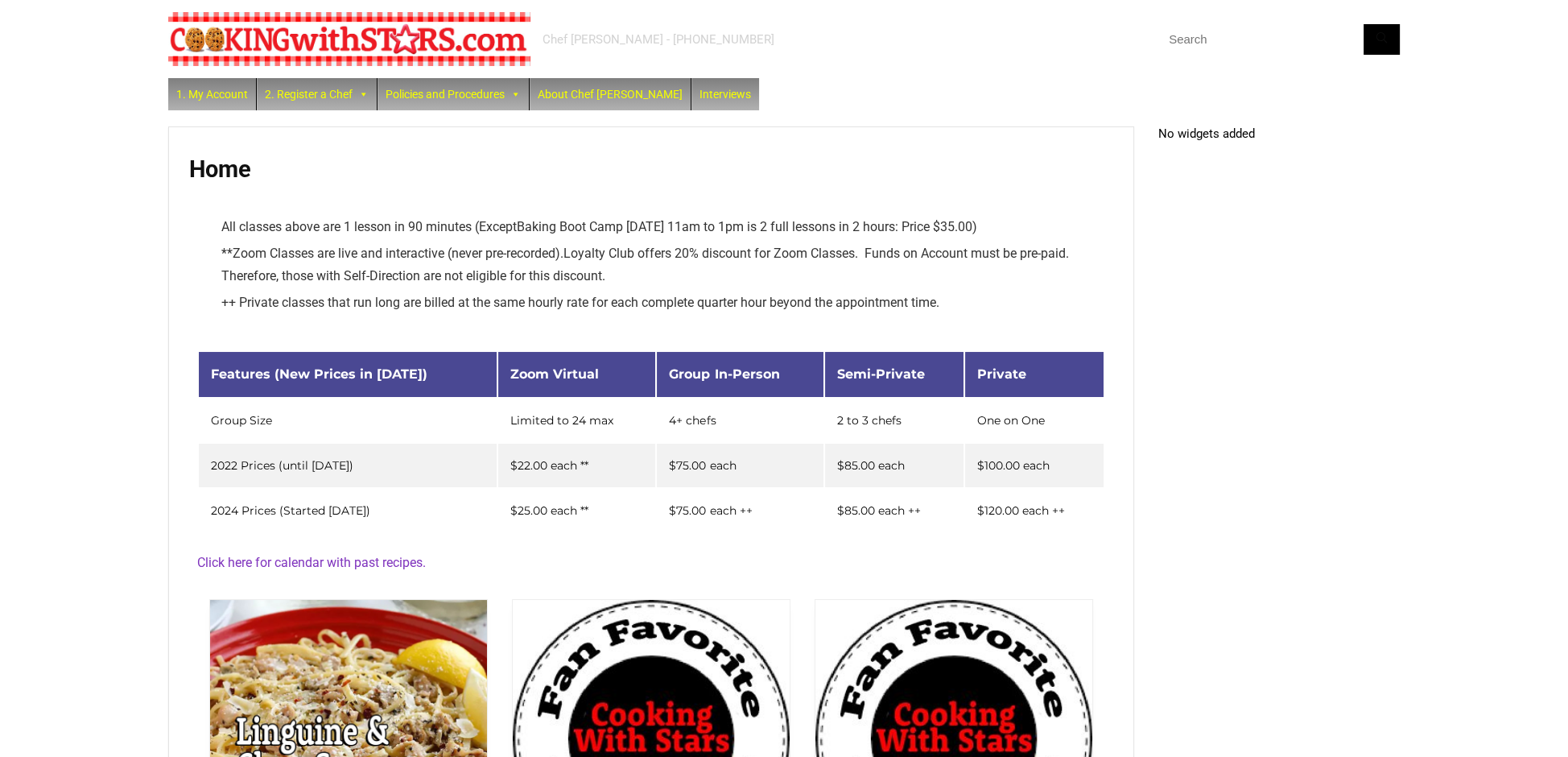
scroll to position [0, 0]
click at [987, 2] on div "Chef [PERSON_NAME] - [PHONE_NUMBER]" at bounding box center [784, 39] width 1231 height 78
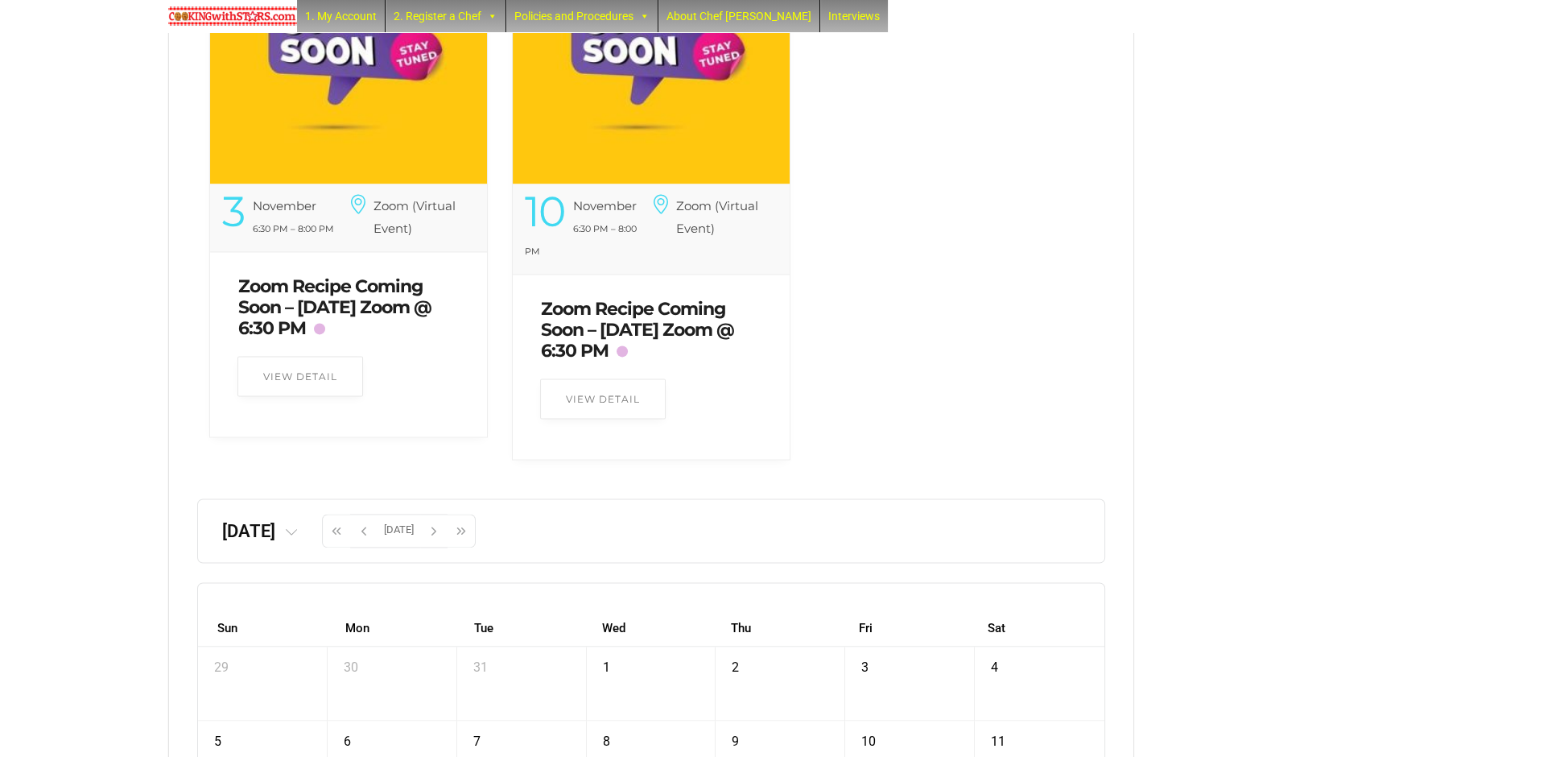
scroll to position [3675, 0]
